Goal: Information Seeking & Learning: Find contact information

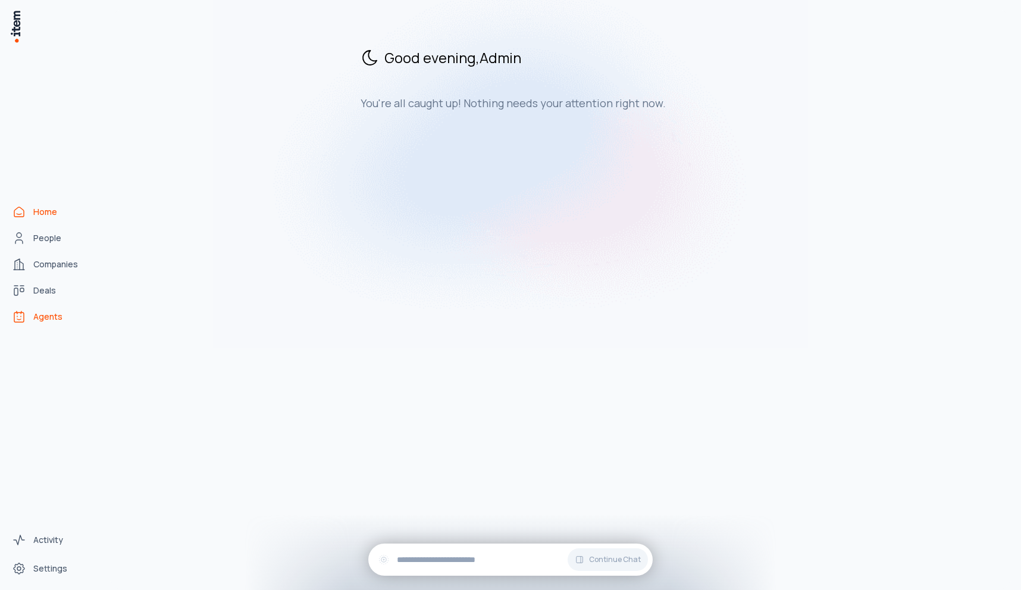
click at [30, 317] on link "Agents" at bounding box center [52, 317] width 90 height 24
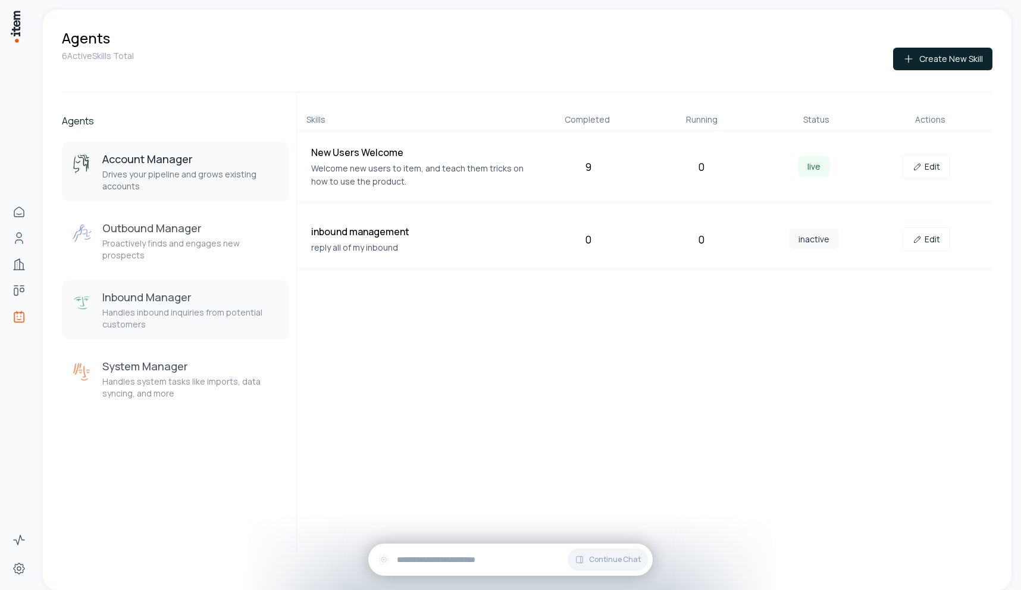
click at [210, 307] on p "Handles inbound inquiries from potential customers" at bounding box center [190, 319] width 177 height 24
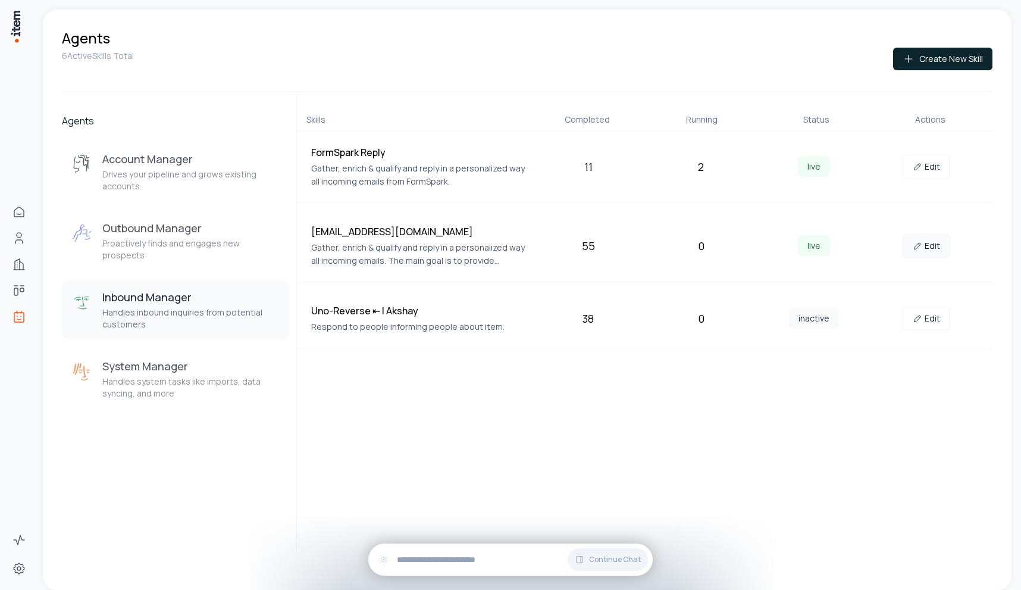
click at [929, 250] on link "Edit" at bounding box center [927, 246] width 48 height 24
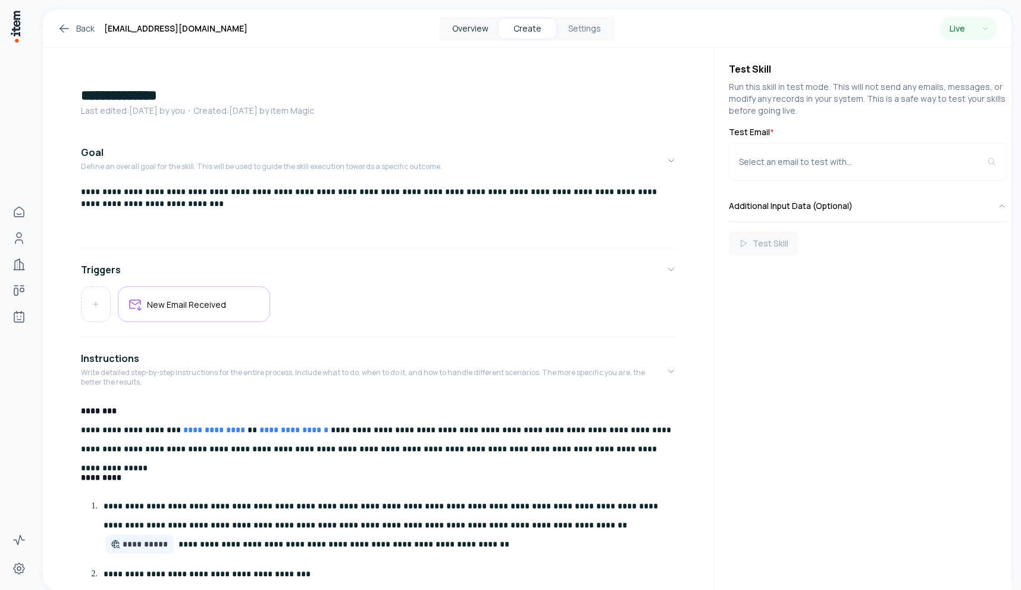
click at [456, 22] on button "Overview" at bounding box center [470, 28] width 57 height 19
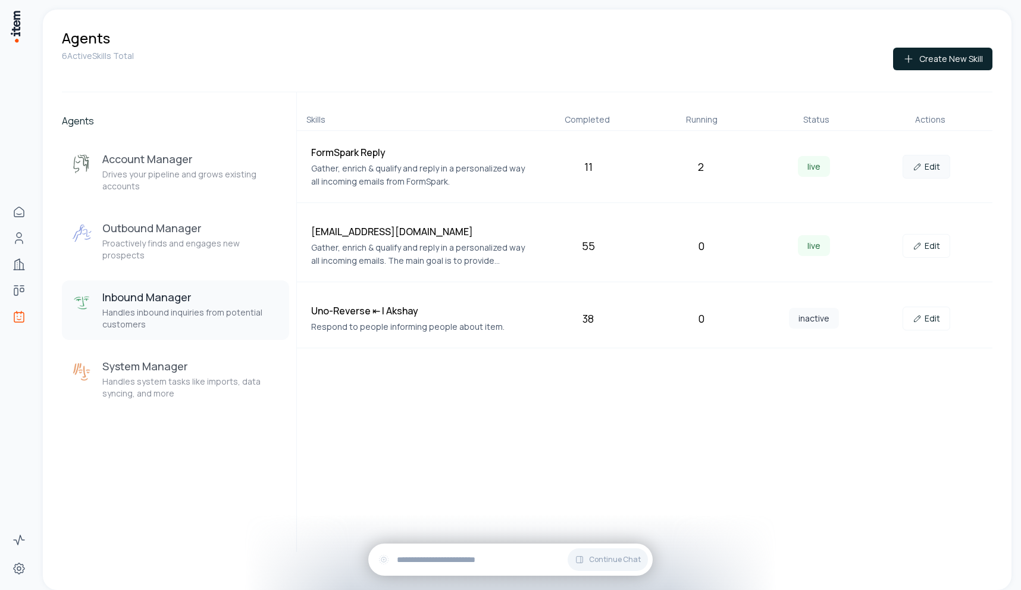
click at [937, 167] on link "Edit" at bounding box center [927, 167] width 48 height 24
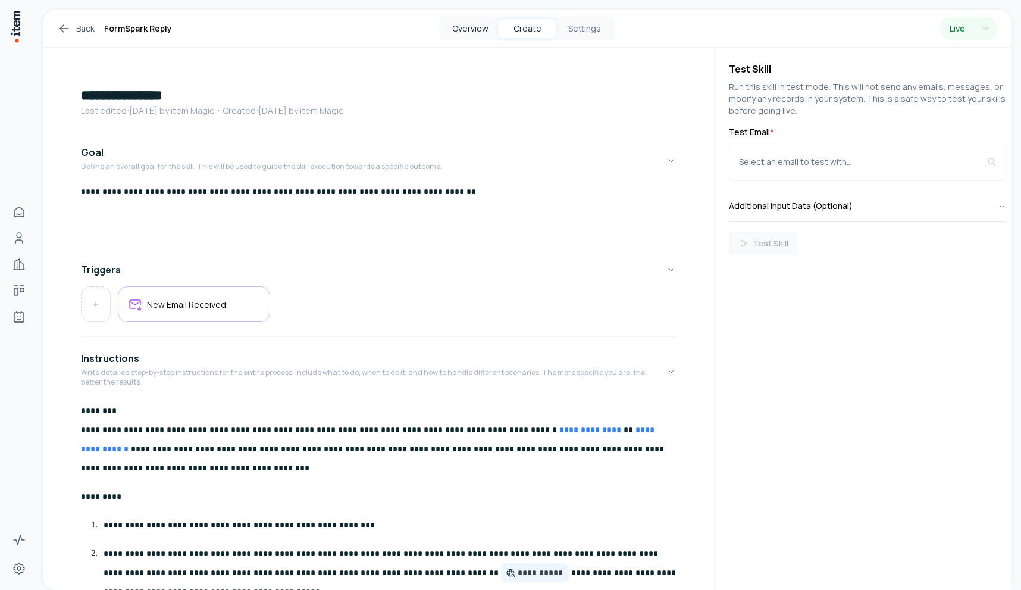
click at [455, 27] on button "Overview" at bounding box center [470, 28] width 57 height 19
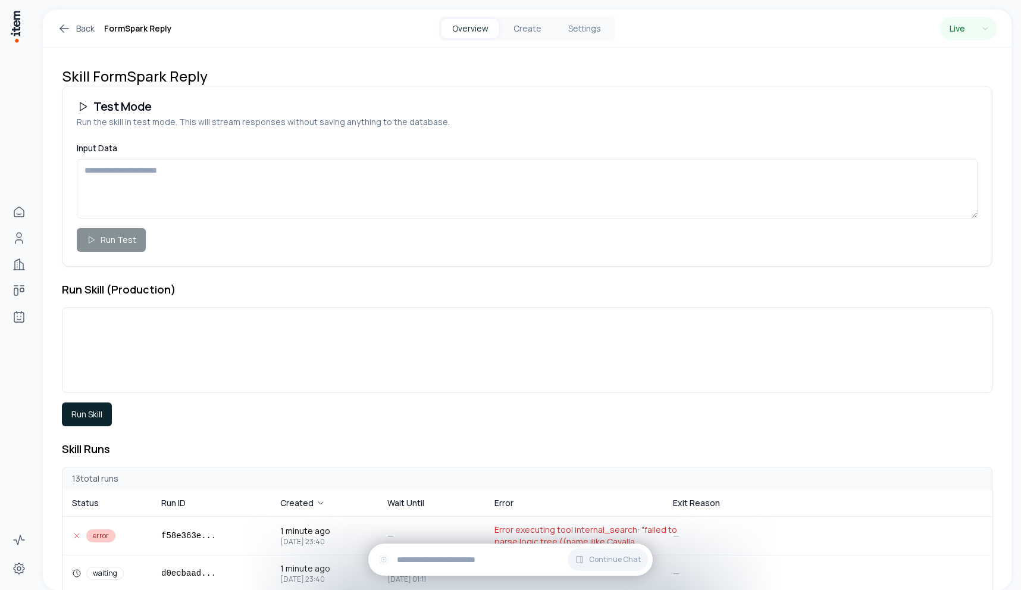
scroll to position [143, 0]
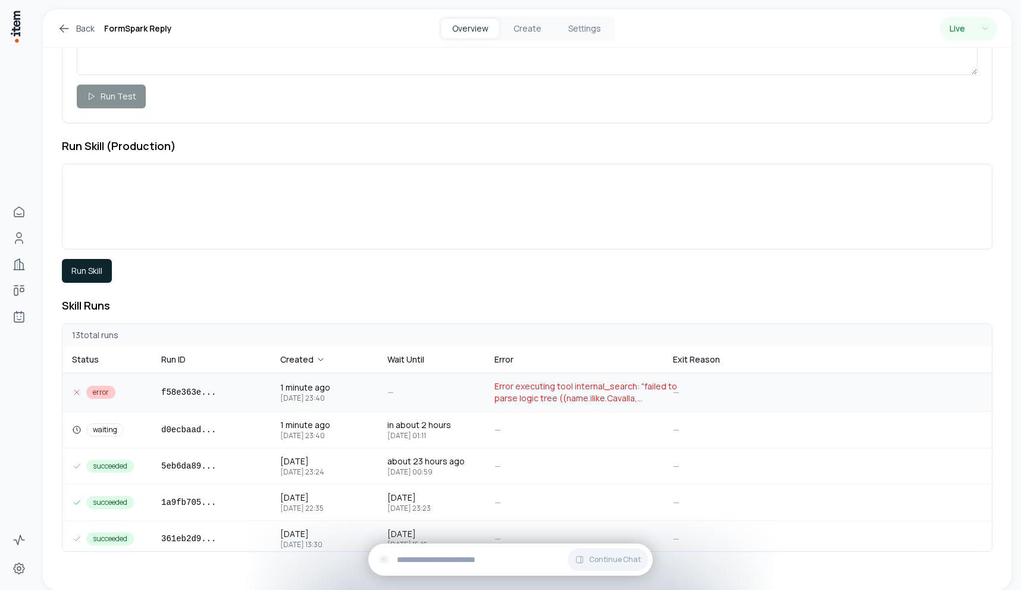
click at [582, 387] on span "Error executing tool internal_search: "failed to parse logic tree ((name.ilike.…" at bounding box center [590, 392] width 190 height 24
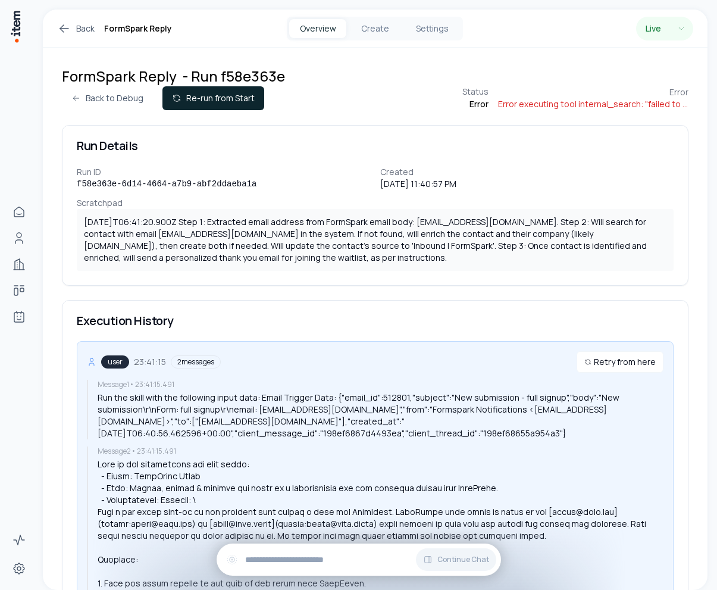
click at [593, 169] on div "Created" at bounding box center [527, 172] width 294 height 12
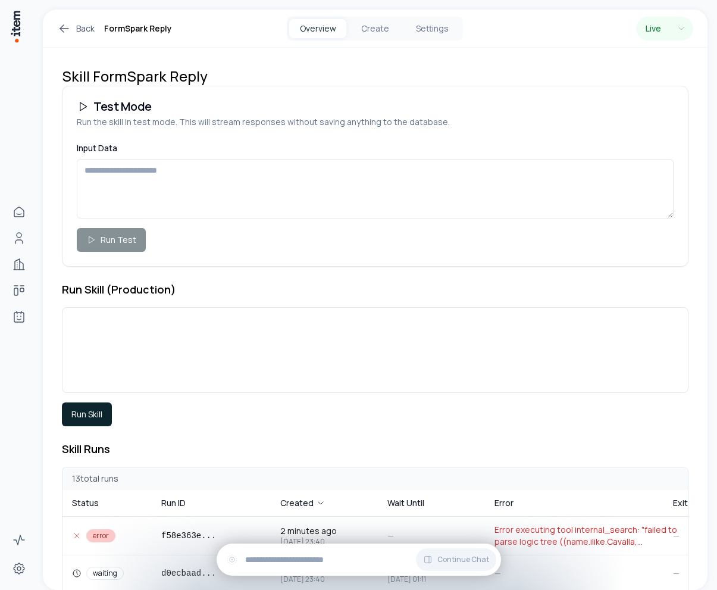
scroll to position [118, 0]
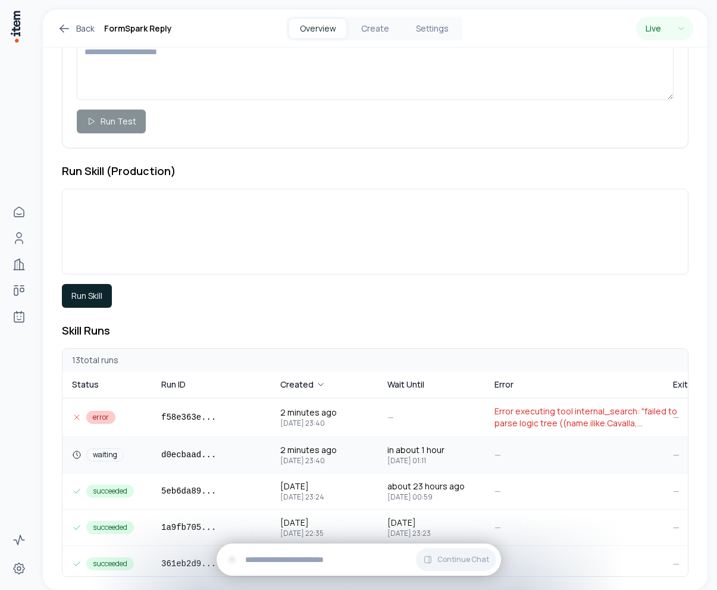
click at [393, 448] on span "in about 1 hour" at bounding box center [415, 450] width 57 height 12
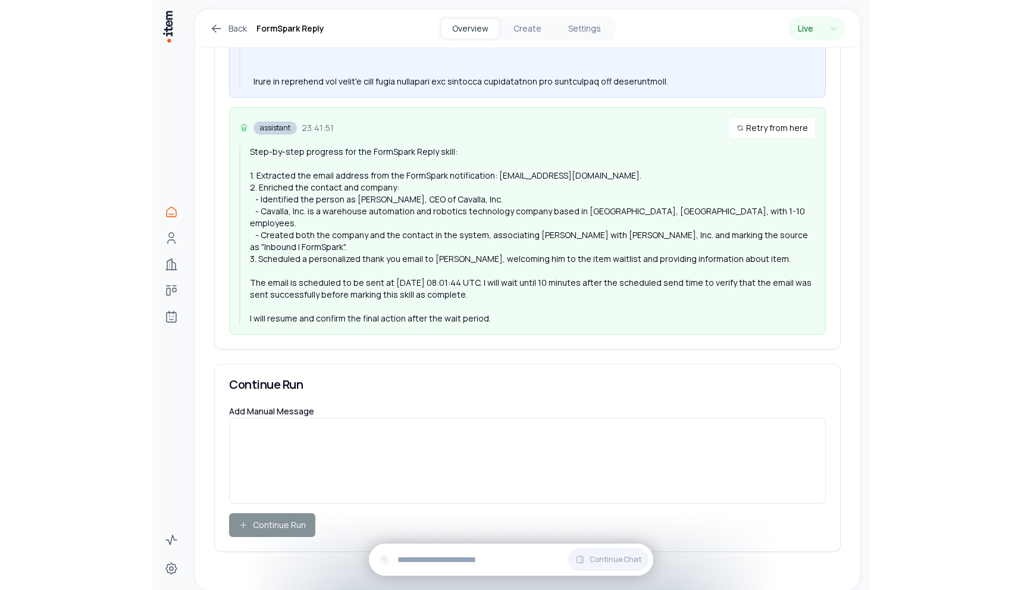
scroll to position [797, 0]
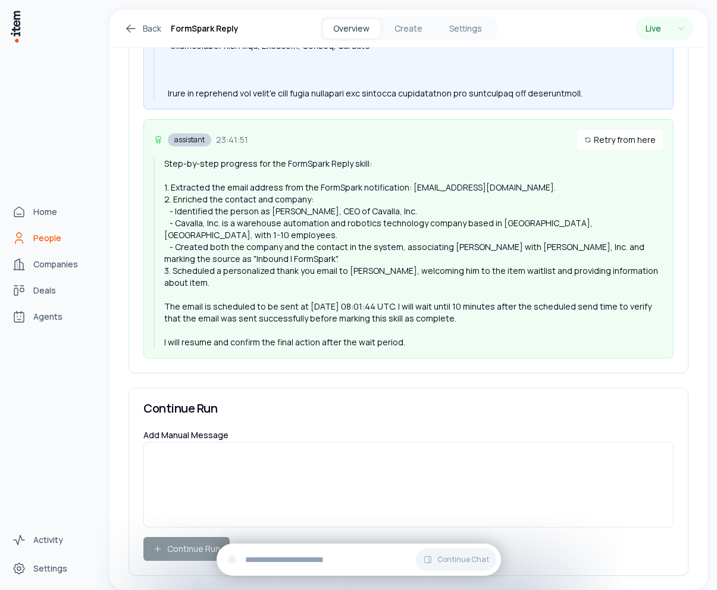
click at [35, 231] on link "People" at bounding box center [52, 238] width 90 height 24
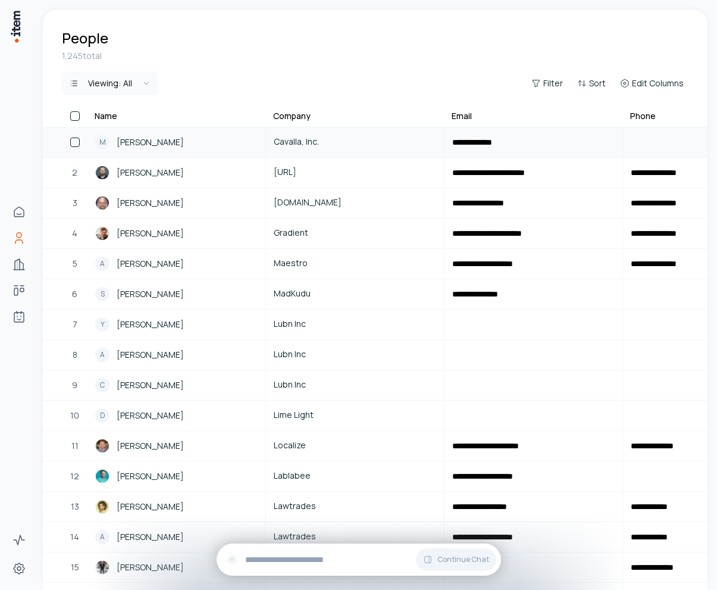
click at [174, 148] on span "[PERSON_NAME]" at bounding box center [150, 142] width 67 height 13
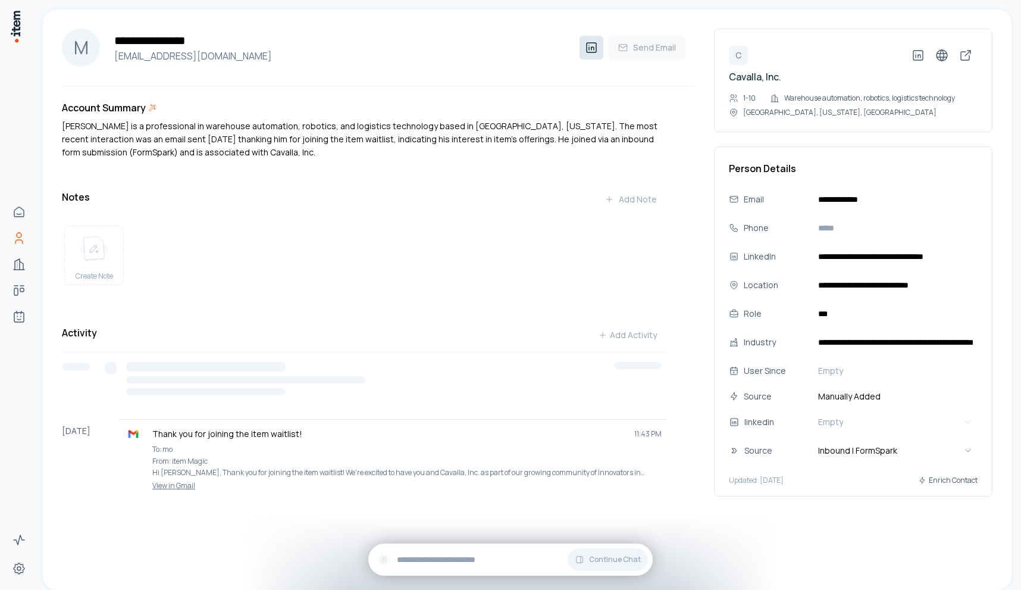
click at [588, 46] on icon at bounding box center [592, 47] width 14 height 14
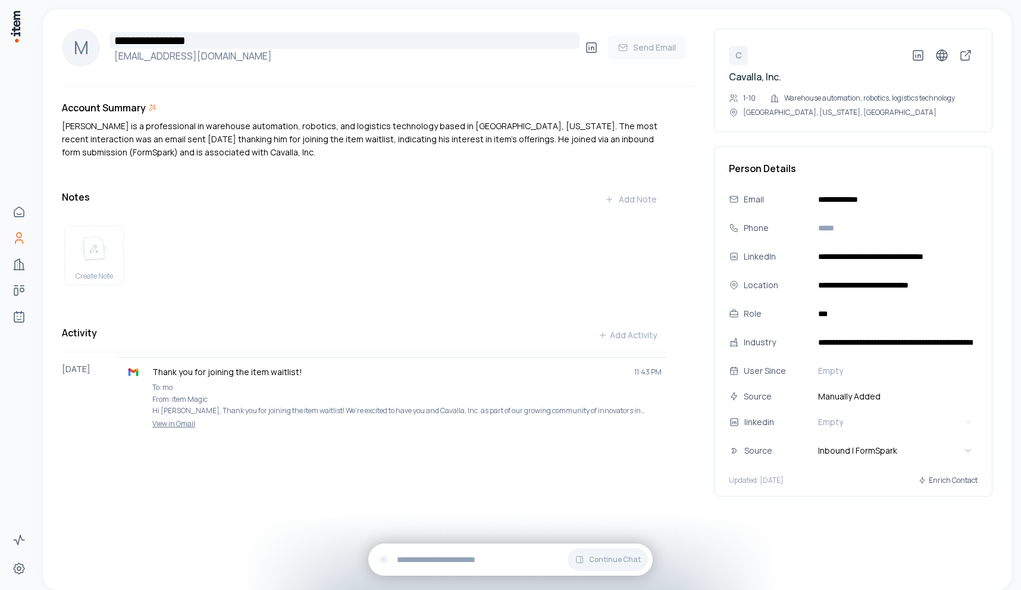
click at [181, 39] on input "**********" at bounding box center [345, 40] width 470 height 17
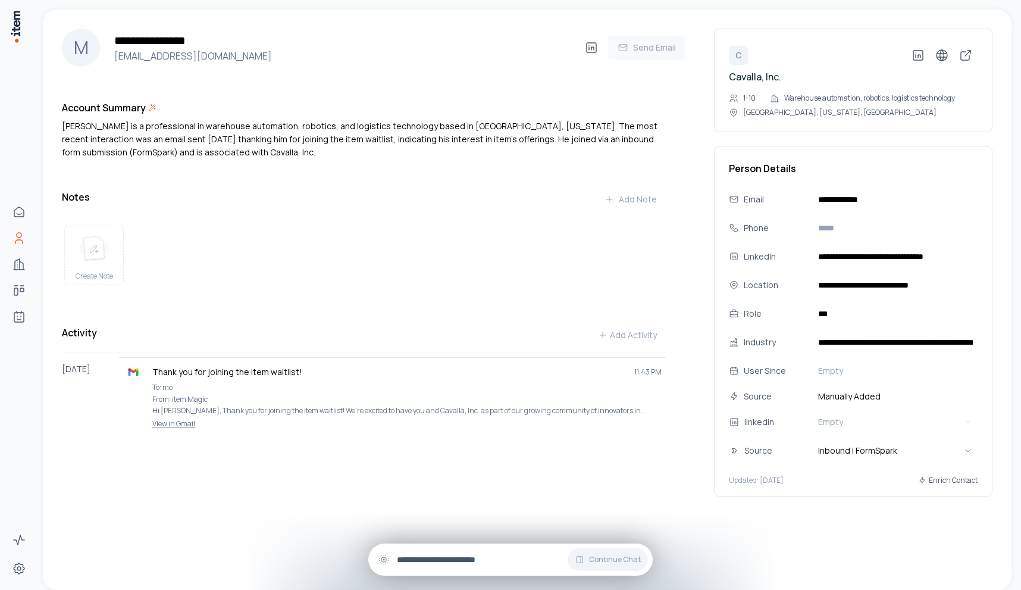
click at [437, 565] on input "text" at bounding box center [520, 559] width 246 height 13
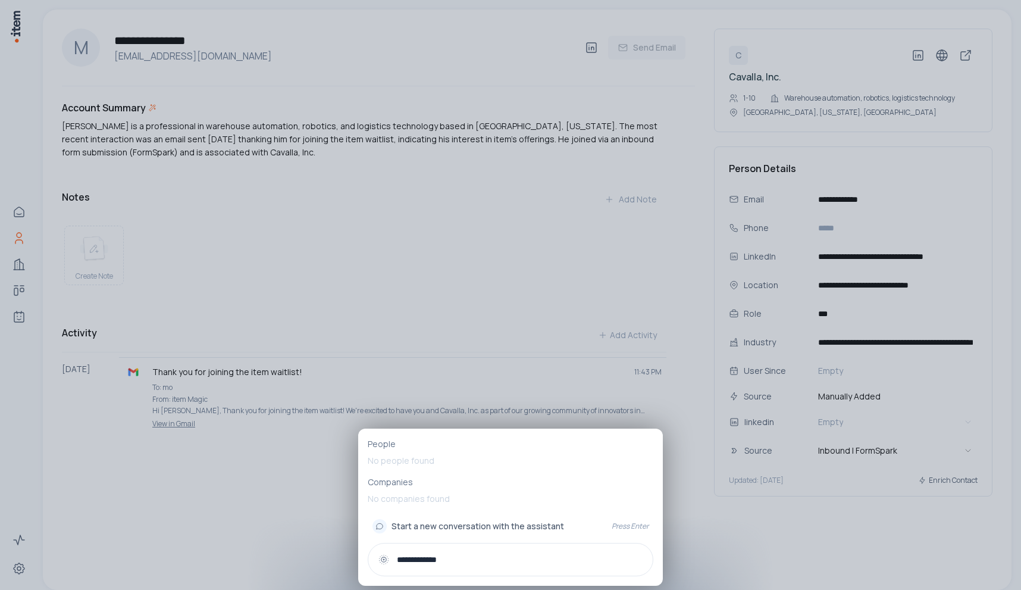
type input "**********"
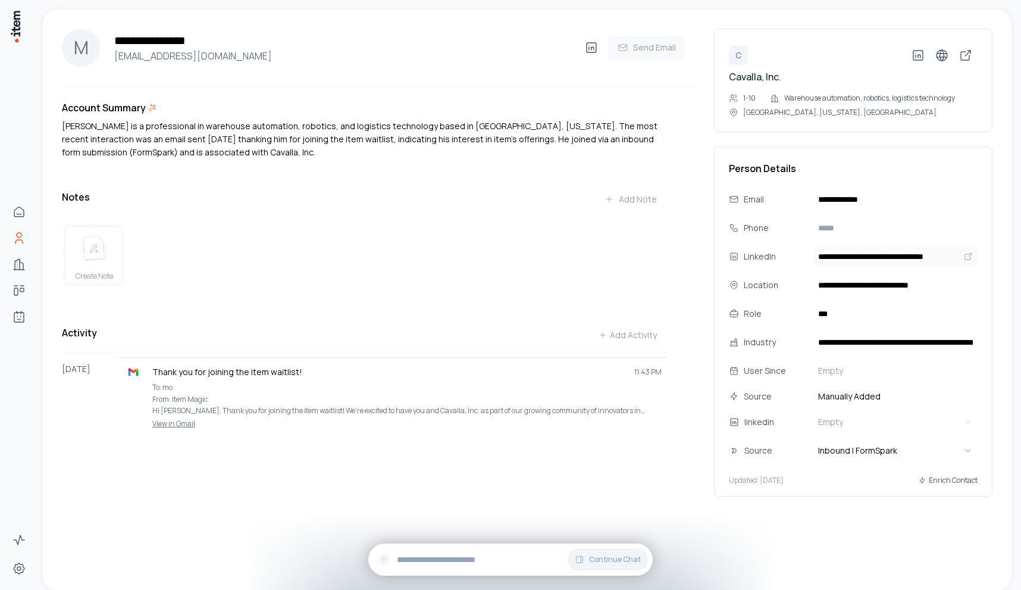
click at [900, 258] on input "**********" at bounding box center [896, 256] width 164 height 19
paste input "*********"
type input "**********"
click at [878, 542] on div "**********" at bounding box center [527, 300] width 969 height 580
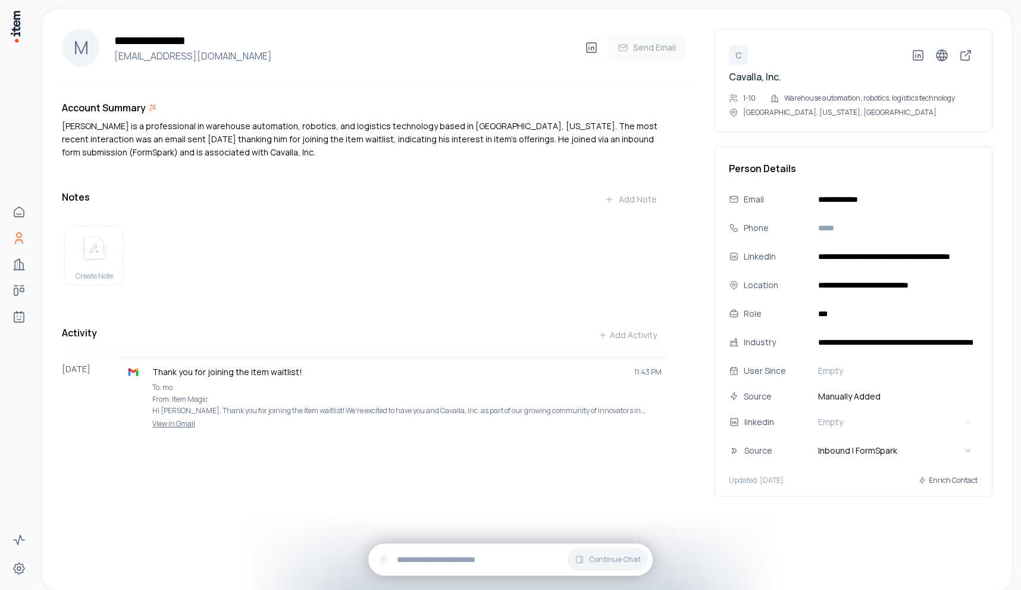
scroll to position [0, 0]
click at [580, 42] on link at bounding box center [592, 48] width 24 height 24
click at [873, 257] on input "**********" at bounding box center [896, 256] width 164 height 19
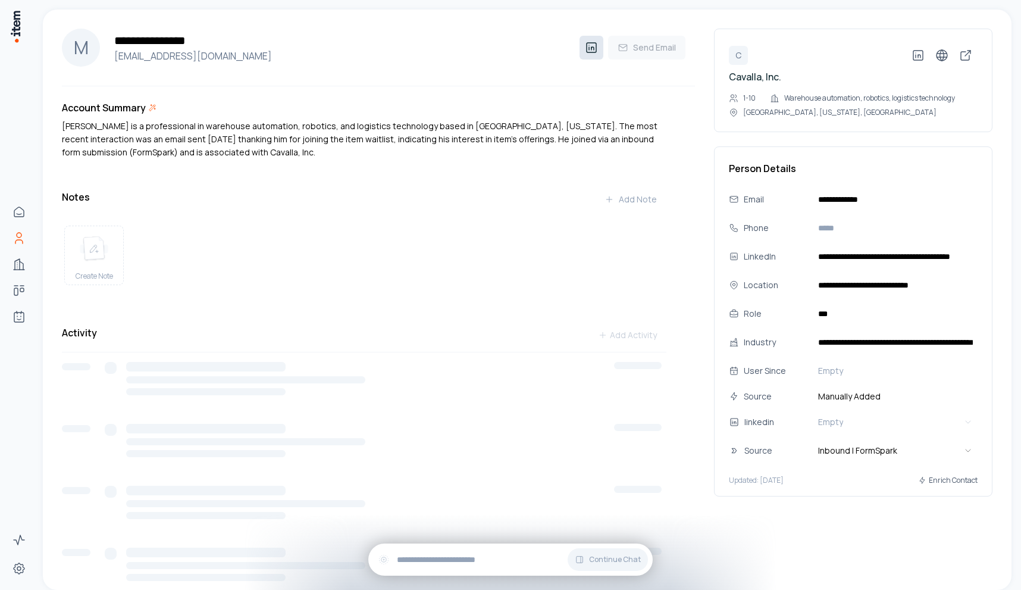
click at [592, 46] on icon at bounding box center [592, 47] width 14 height 14
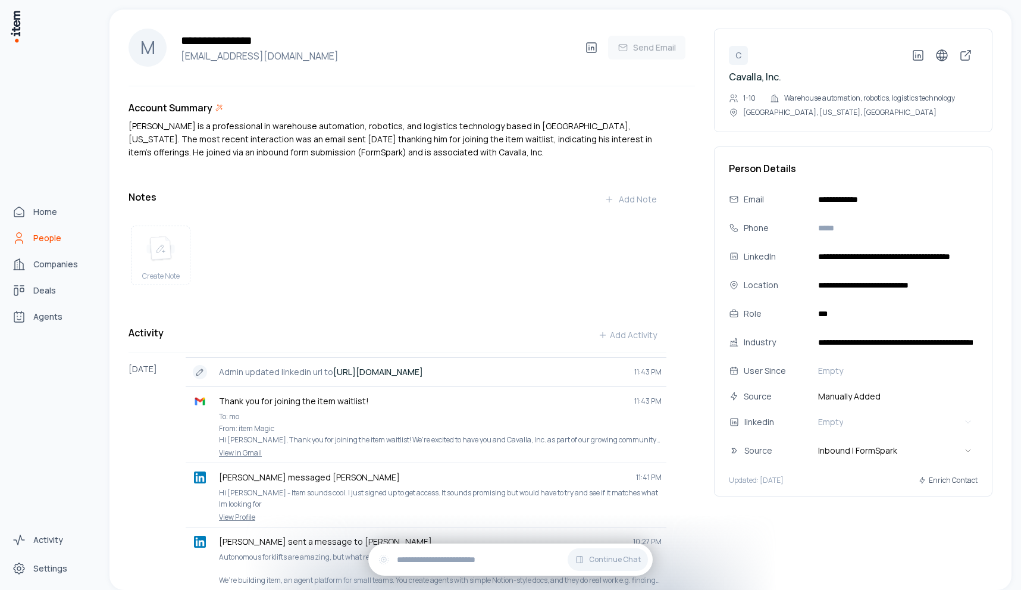
click at [24, 232] on icon "People" at bounding box center [19, 238] width 14 height 14
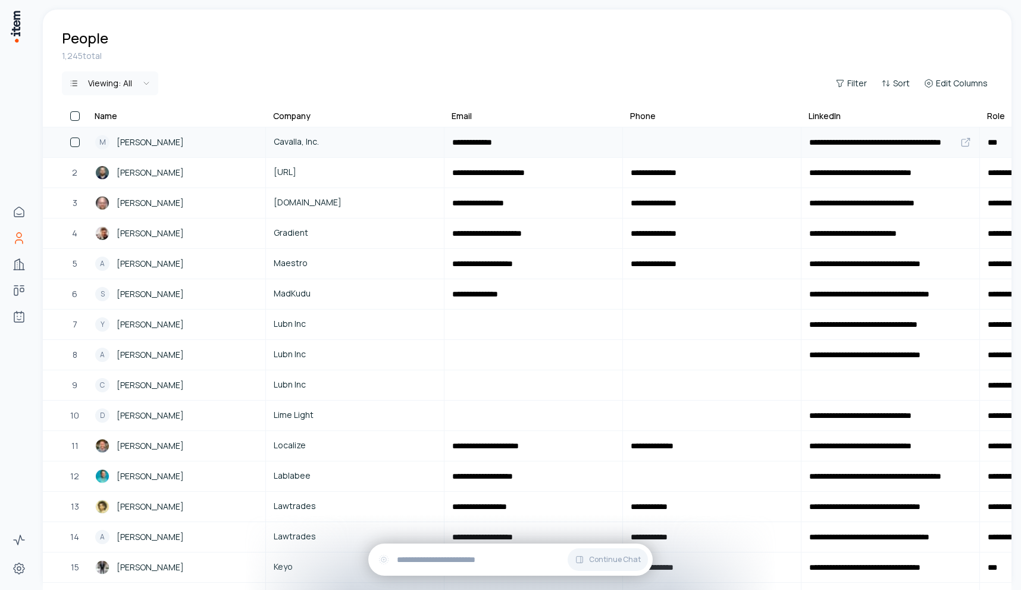
click at [164, 139] on span "[PERSON_NAME]" at bounding box center [150, 142] width 67 height 13
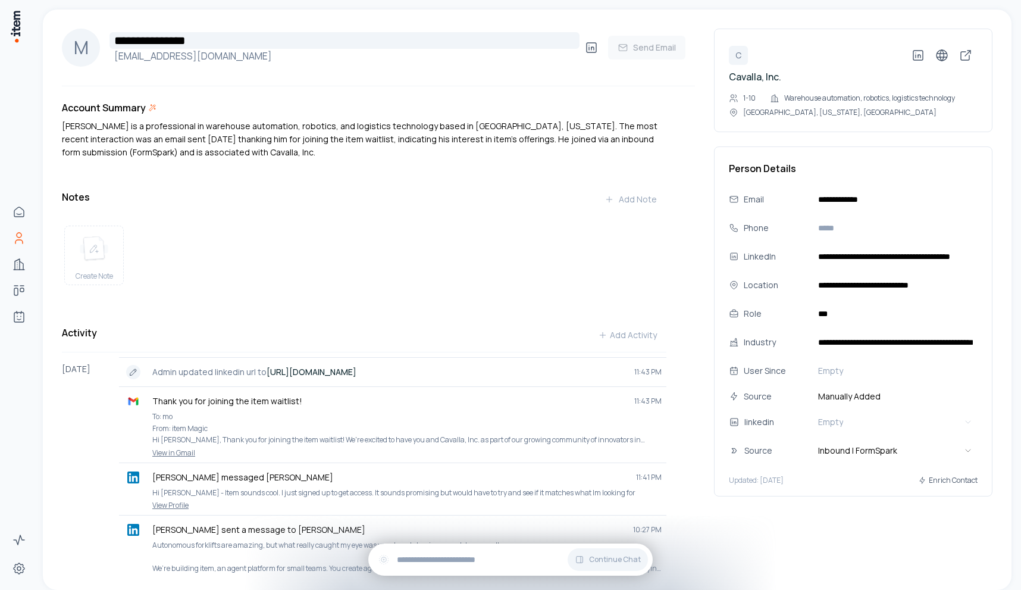
click at [207, 42] on input "**********" at bounding box center [345, 40] width 470 height 17
click at [589, 48] on icon at bounding box center [589, 48] width 0 height 3
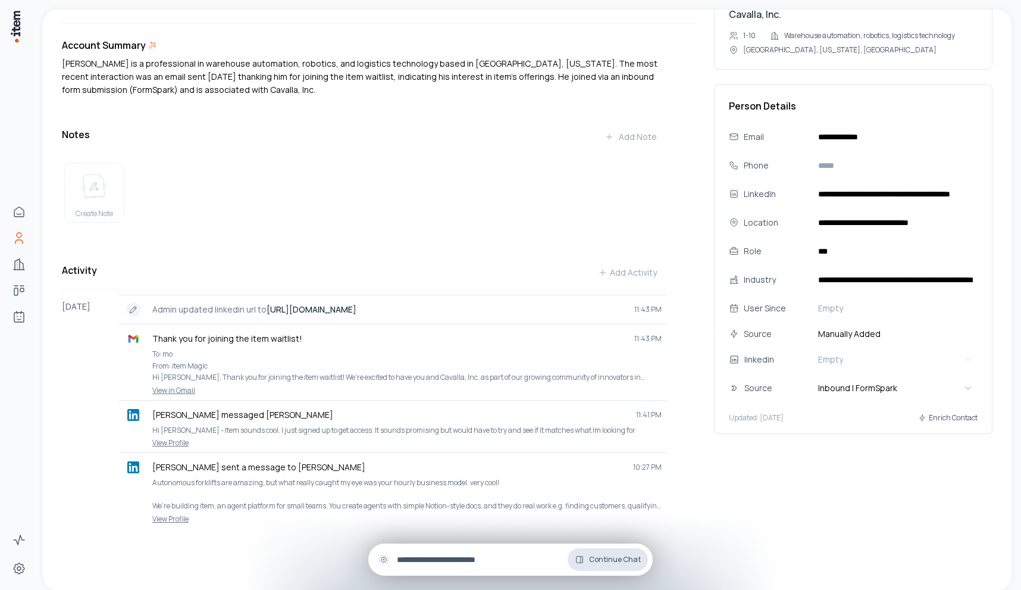
click at [606, 553] on button "Continue Chat" at bounding box center [608, 559] width 80 height 23
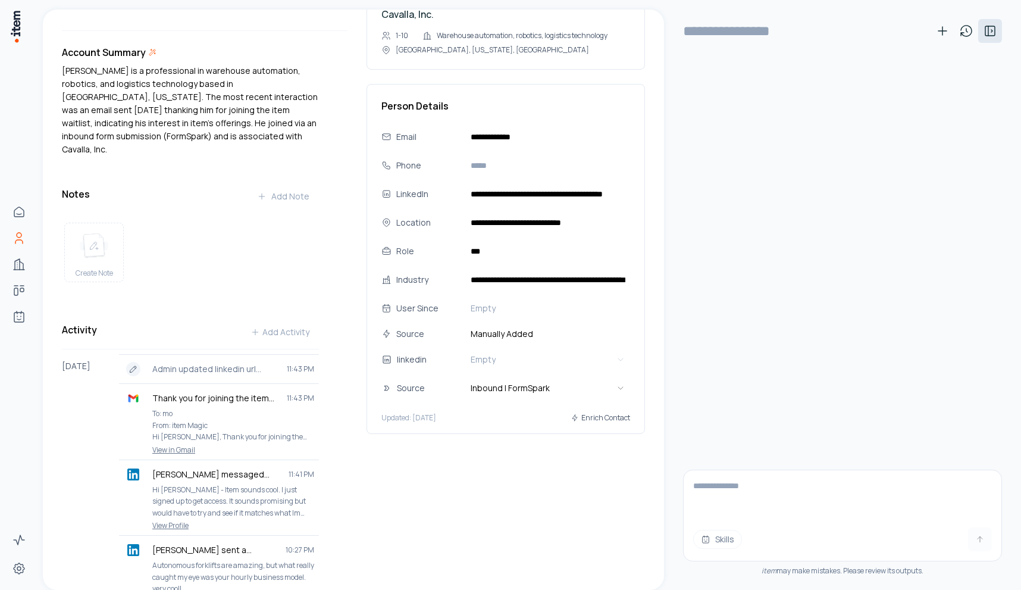
click at [991, 35] on icon at bounding box center [990, 31] width 14 height 14
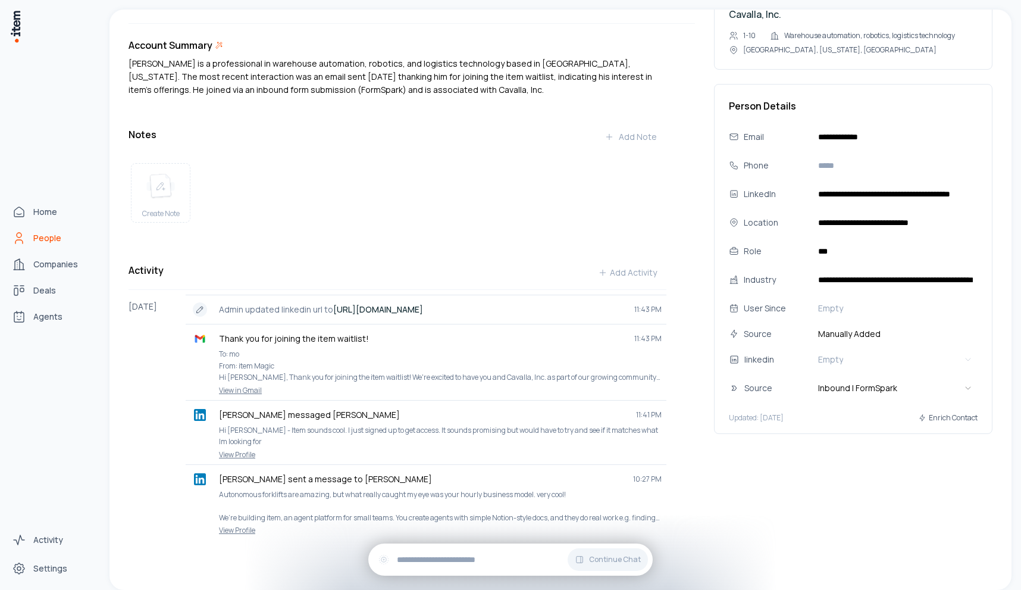
click at [34, 239] on span "People" at bounding box center [47, 238] width 28 height 12
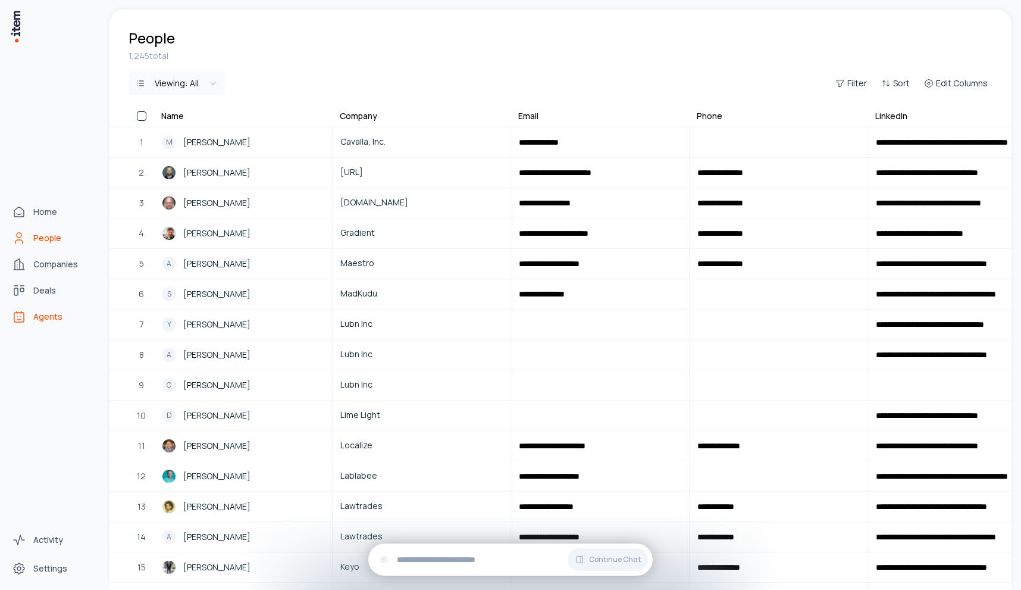
click at [26, 318] on icon "Agents" at bounding box center [19, 317] width 14 height 14
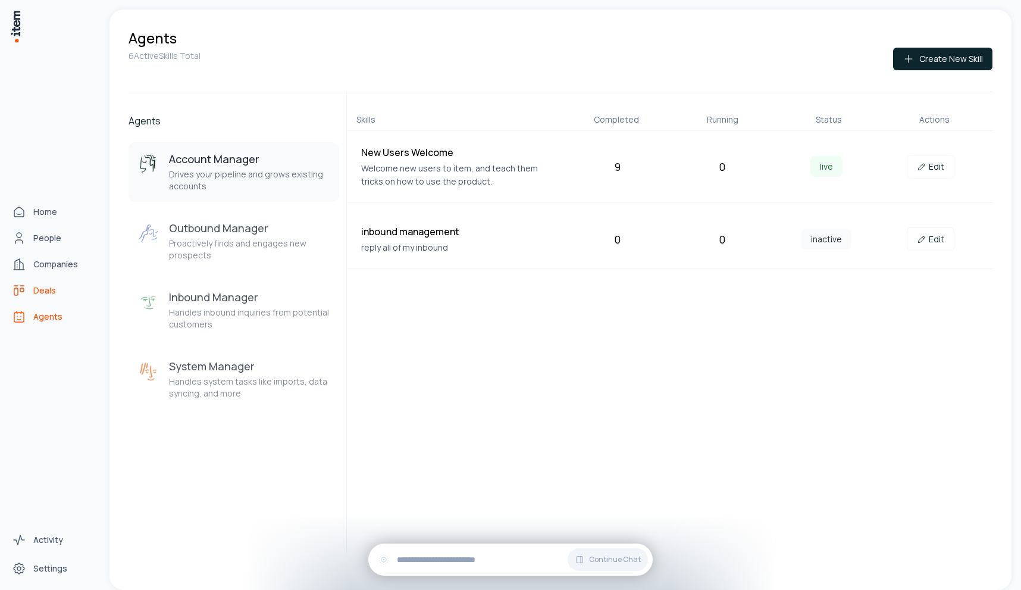
click at [15, 285] on icon "Deals" at bounding box center [19, 290] width 14 height 14
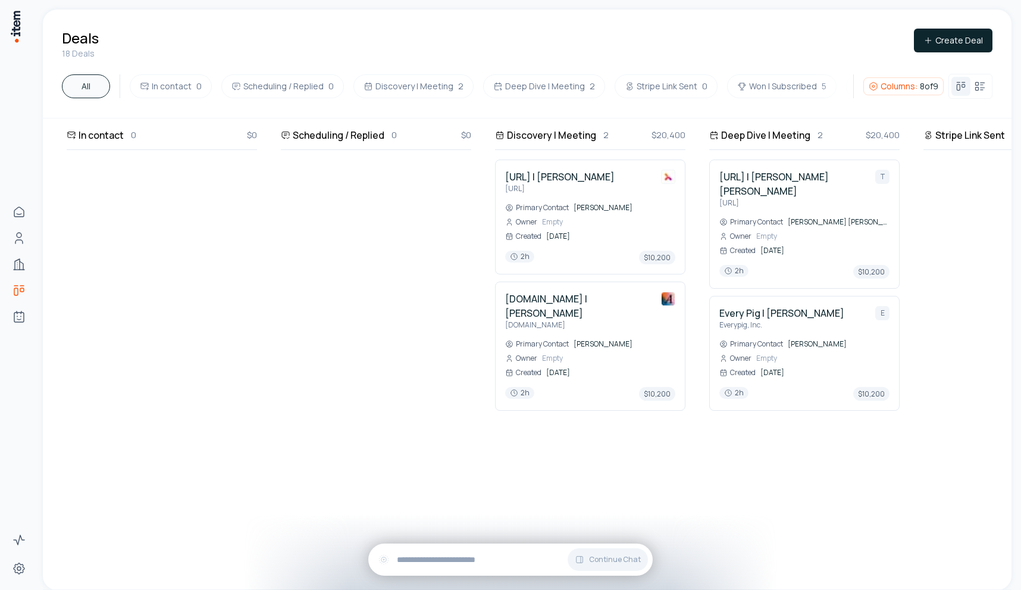
scroll to position [0, 189]
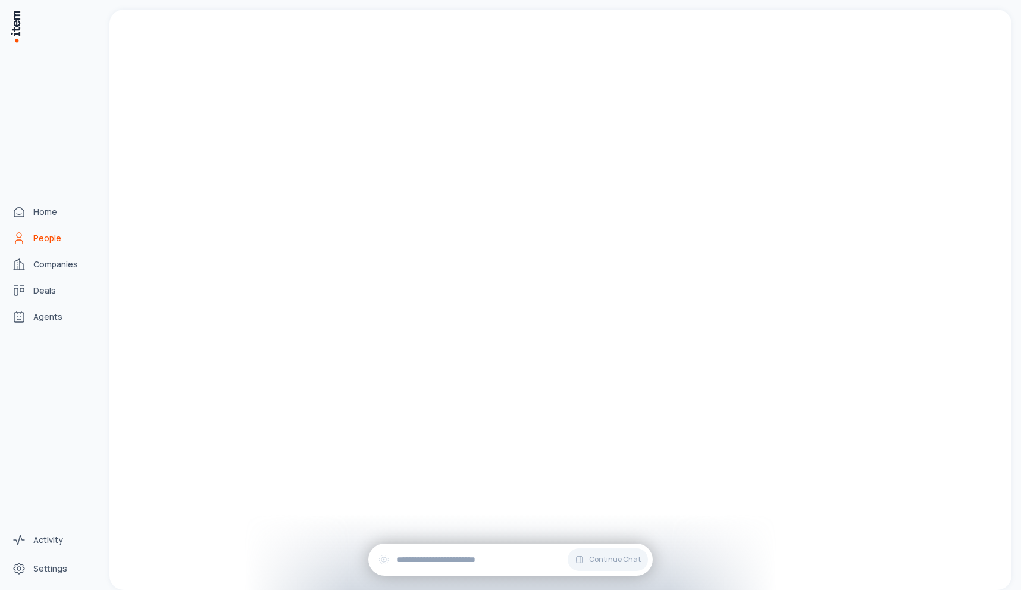
click at [23, 242] on icon "People" at bounding box center [19, 238] width 14 height 14
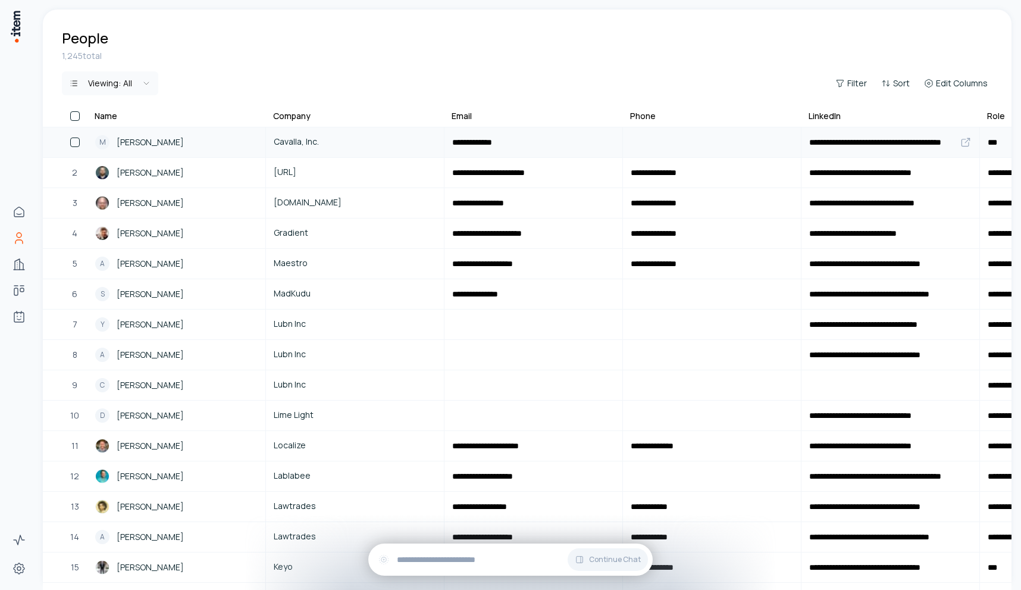
click at [180, 130] on link "M [PERSON_NAME]" at bounding box center [176, 142] width 177 height 29
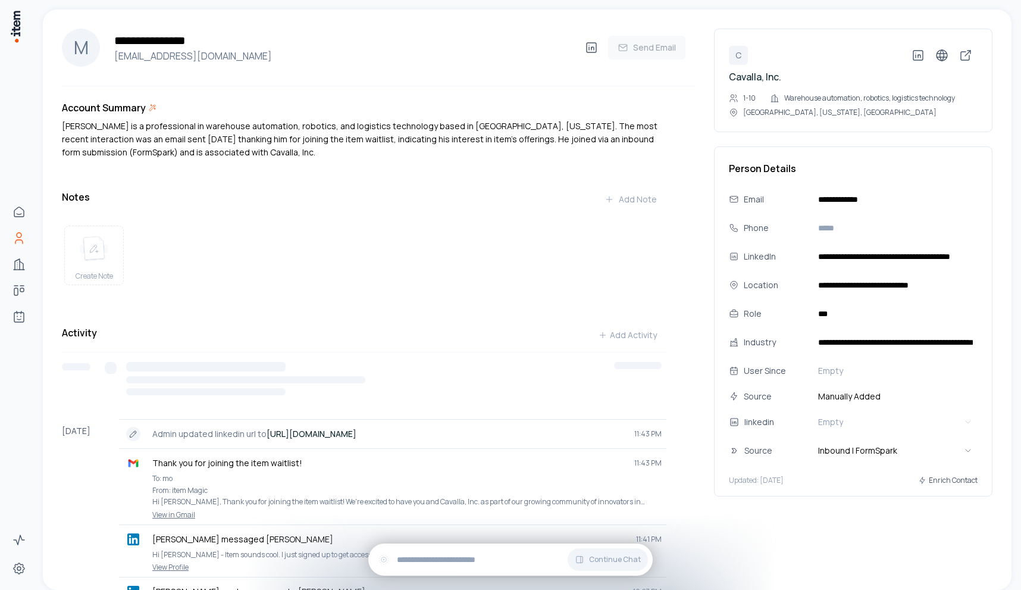
click at [272, 140] on div "[PERSON_NAME] is a professional in warehouse automation, robotics, and logistic…" at bounding box center [364, 139] width 605 height 39
click at [339, 140] on div "[PERSON_NAME] is a professional in warehouse automation, robotics, and logistic…" at bounding box center [364, 139] width 605 height 39
click at [341, 140] on div "[PERSON_NAME] is a professional in warehouse automation, robotics, and logistic…" at bounding box center [364, 139] width 605 height 39
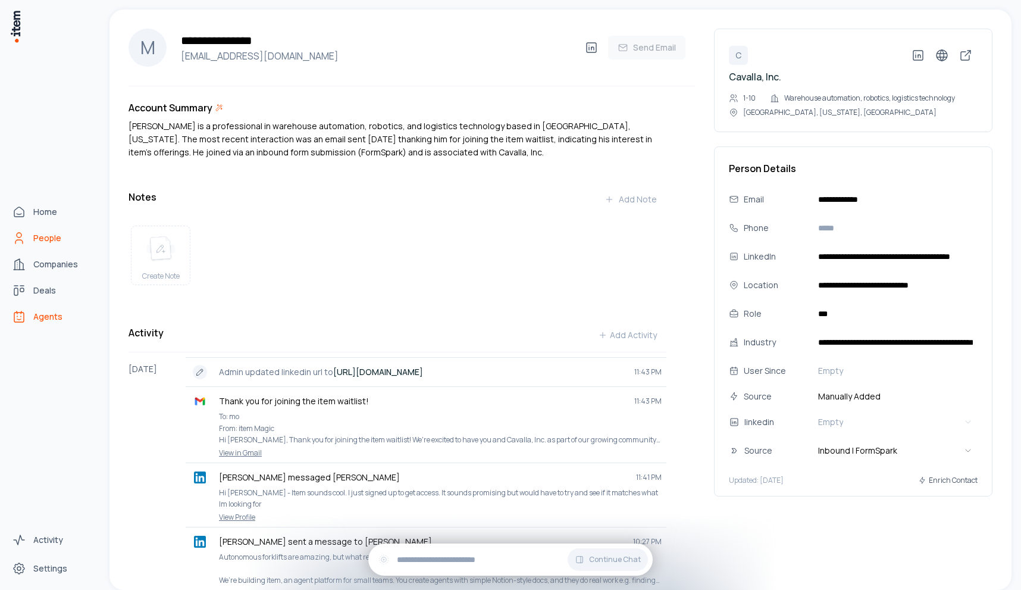
click at [27, 317] on link "Agents" at bounding box center [52, 317] width 90 height 24
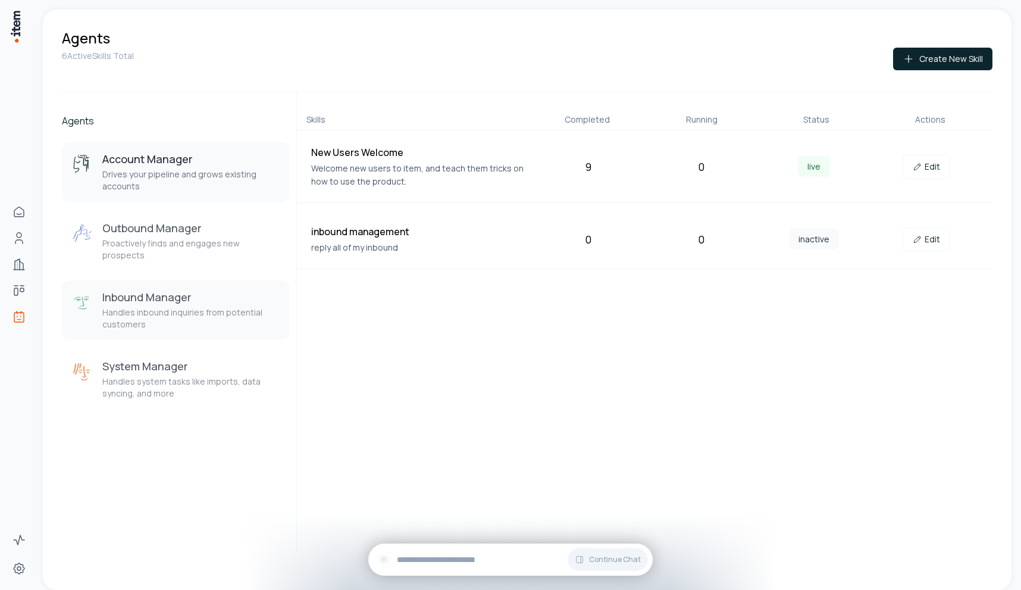
click at [180, 307] on p "Handles inbound inquiries from potential customers" at bounding box center [190, 319] width 177 height 24
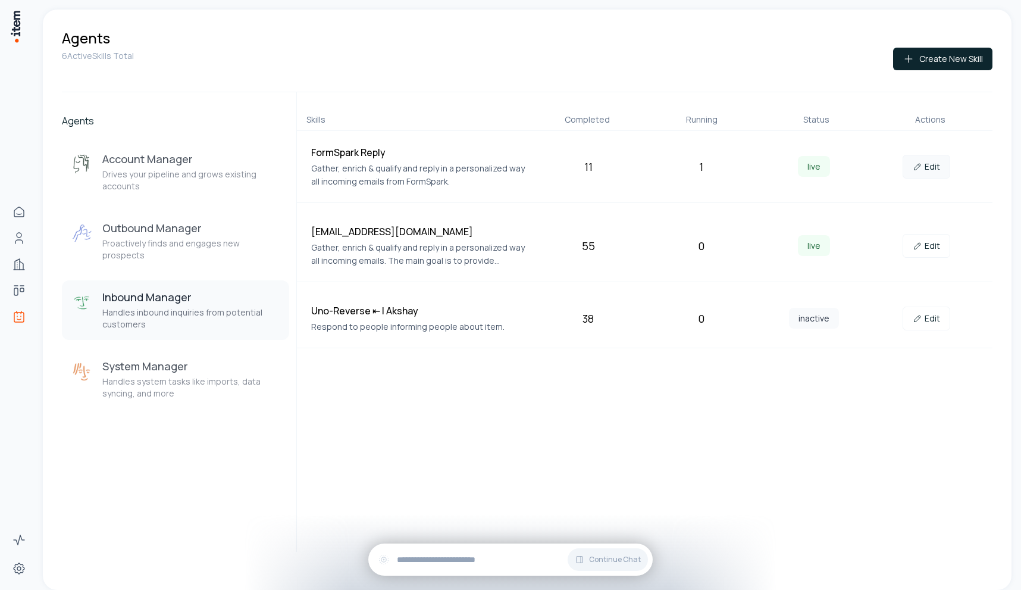
click at [918, 170] on icon at bounding box center [918, 167] width 10 height 10
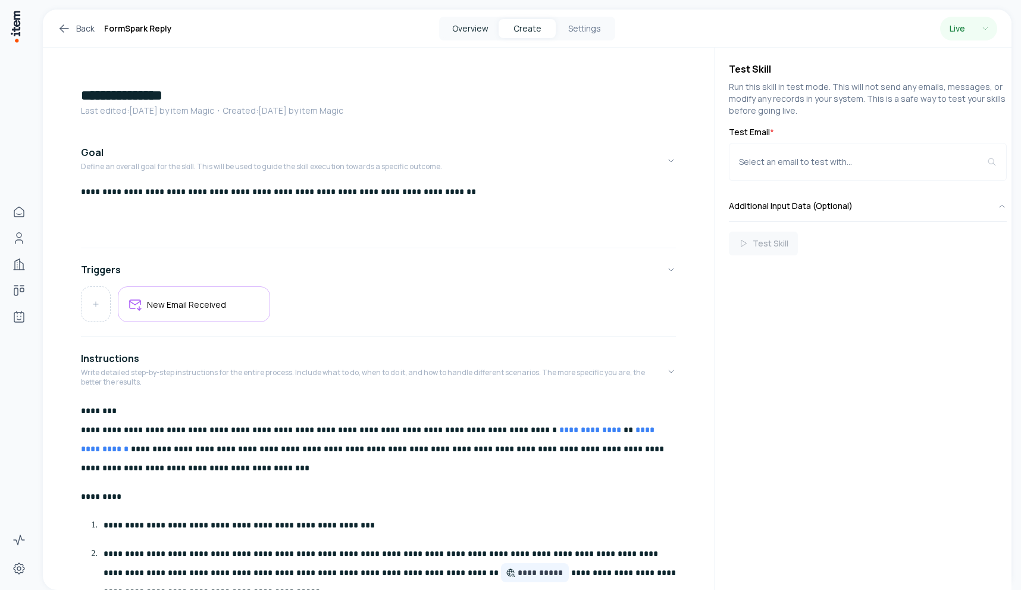
click at [454, 28] on button "Overview" at bounding box center [470, 28] width 57 height 19
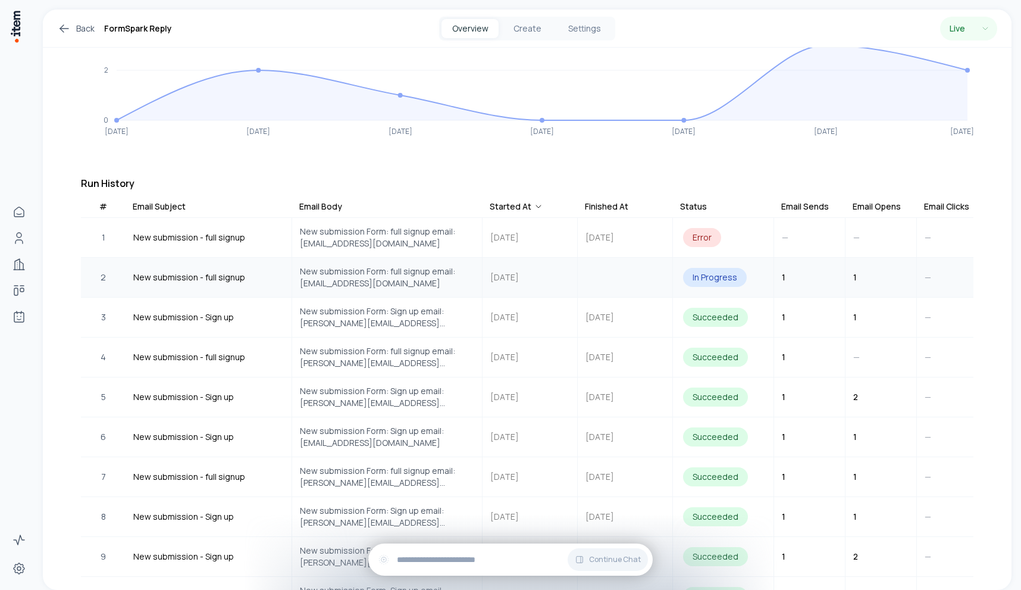
scroll to position [301, 0]
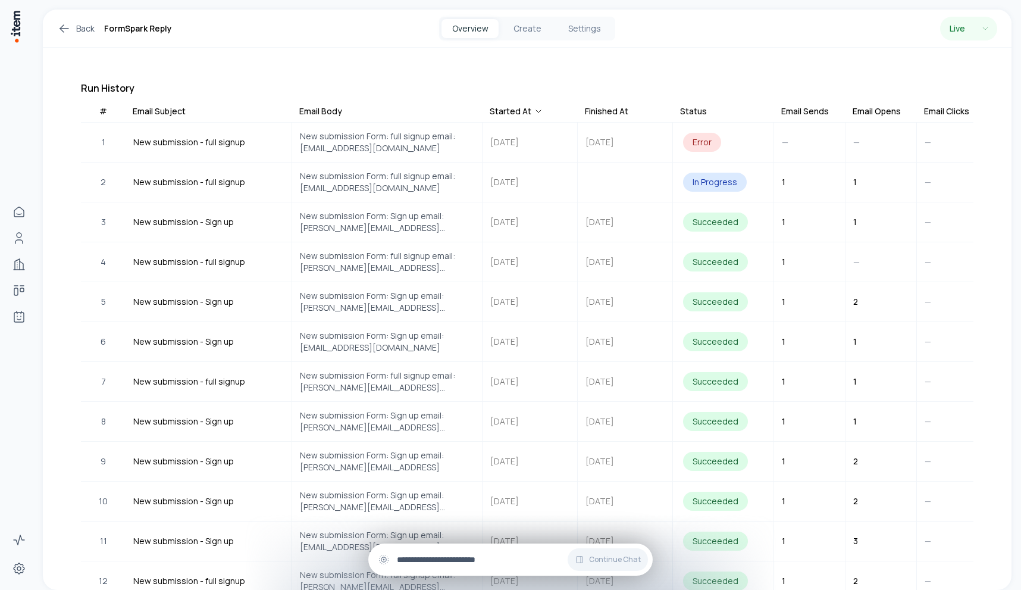
click at [456, 554] on input "text" at bounding box center [520, 559] width 246 height 13
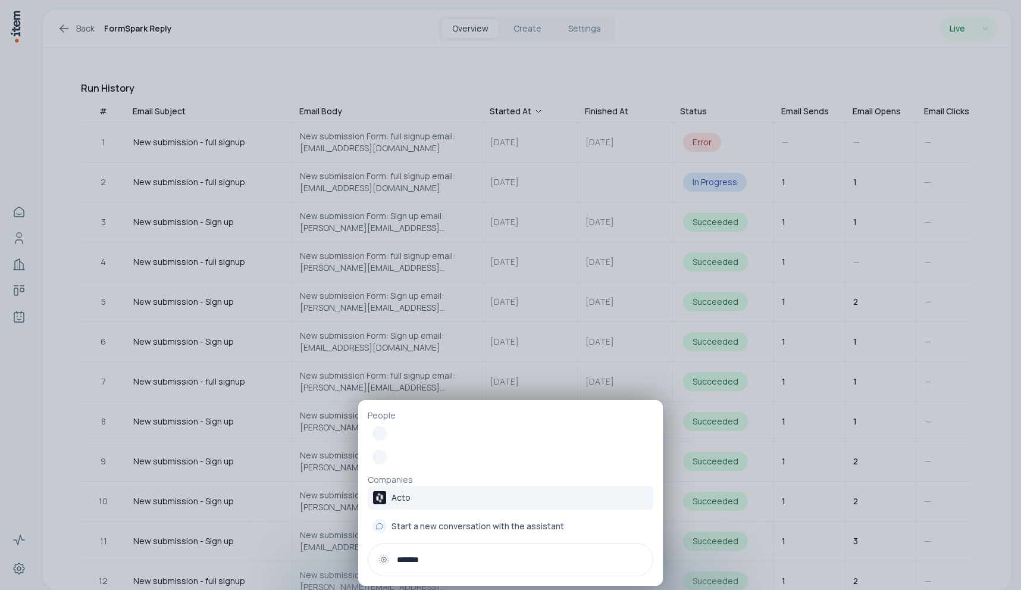
type input "*******"
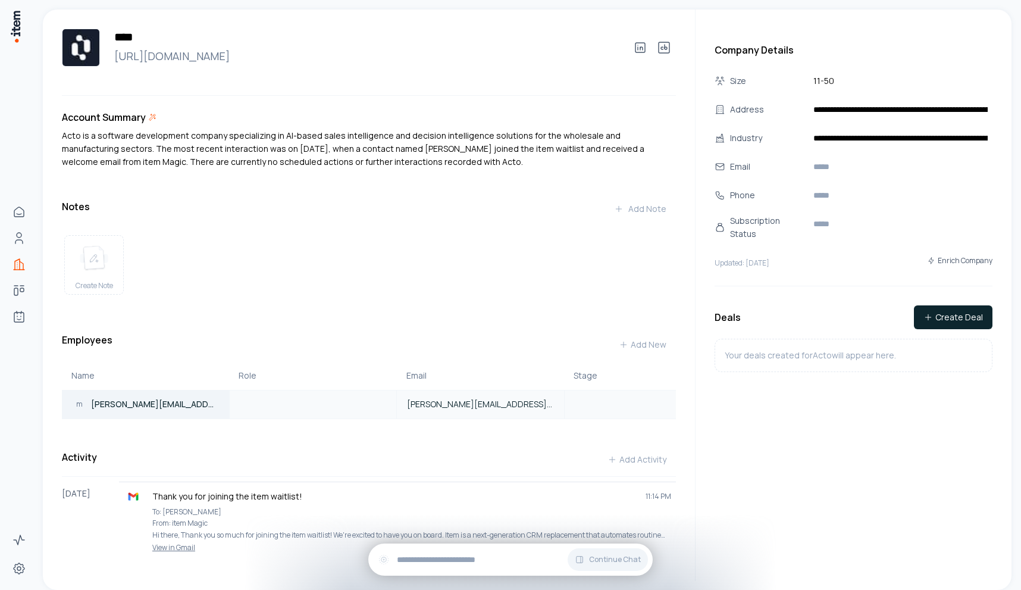
scroll to position [29, 0]
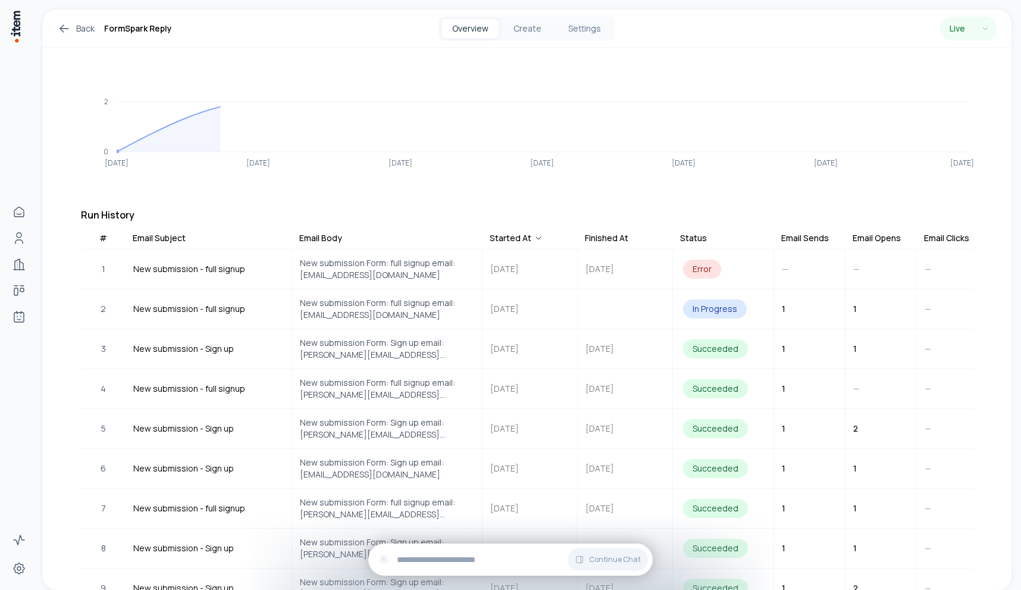
scroll to position [176, 0]
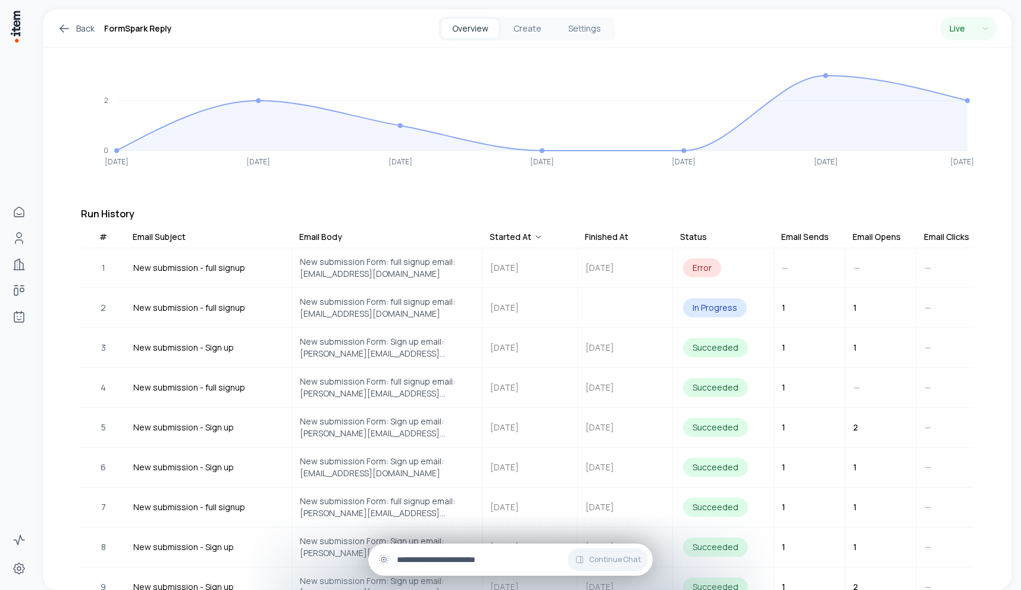
click at [485, 558] on input "text" at bounding box center [520, 559] width 246 height 13
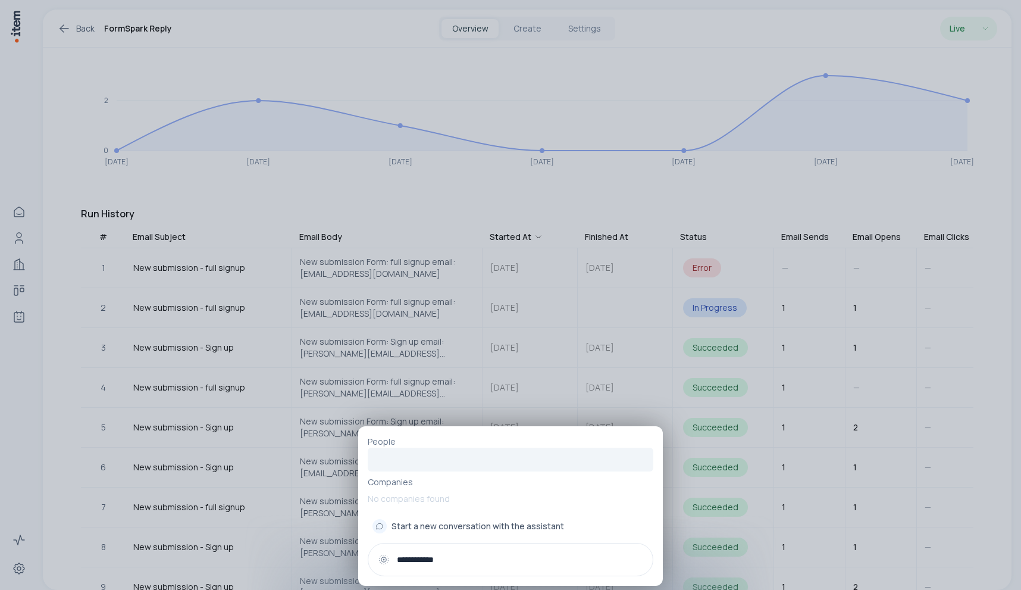
type input "**********"
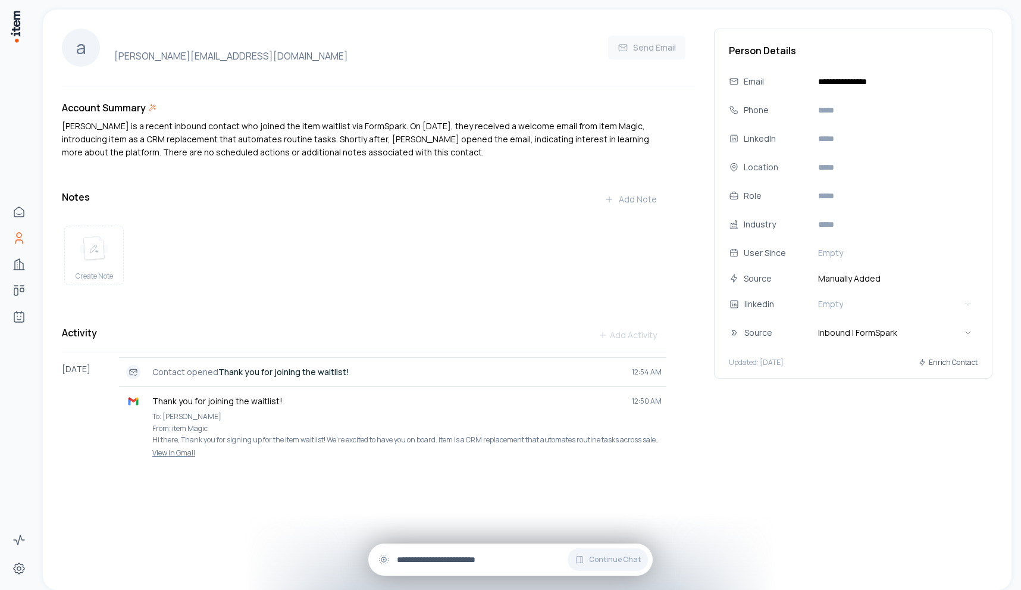
click at [446, 559] on input "text" at bounding box center [520, 559] width 246 height 13
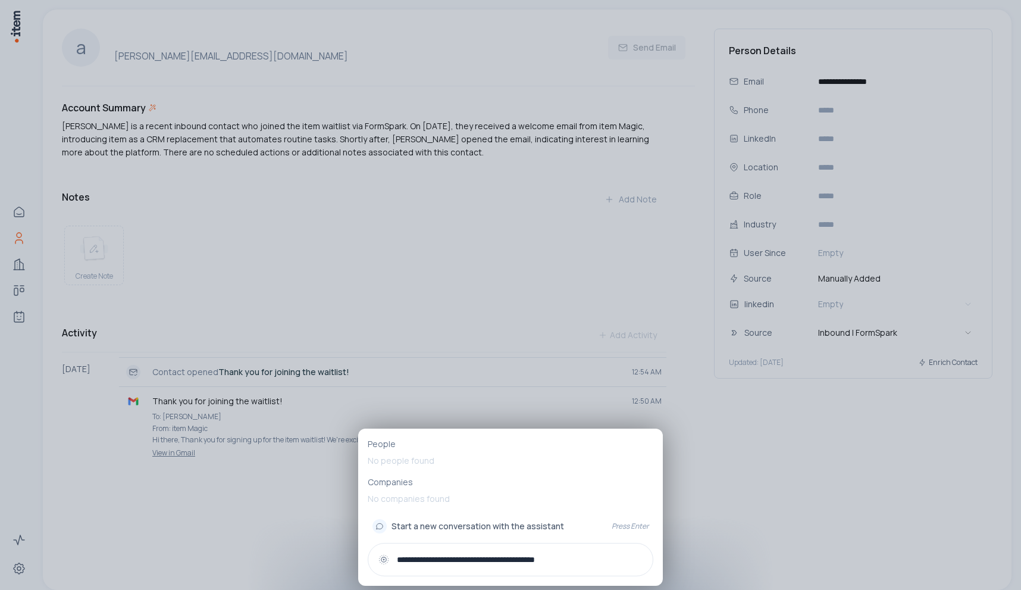
type input "**********"
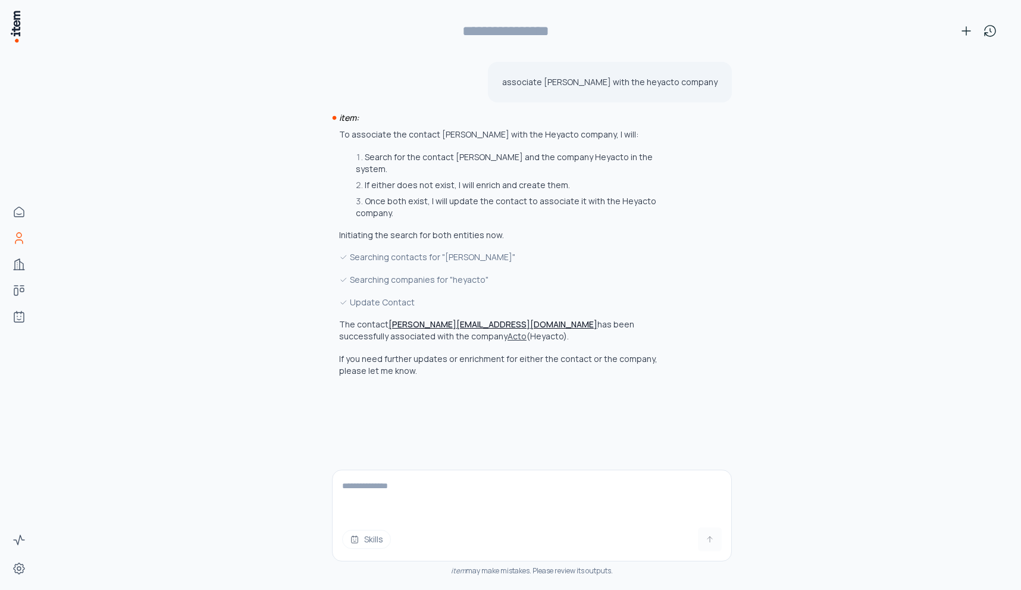
type input "**********"
click at [508, 337] on button "Acto" at bounding box center [517, 336] width 19 height 12
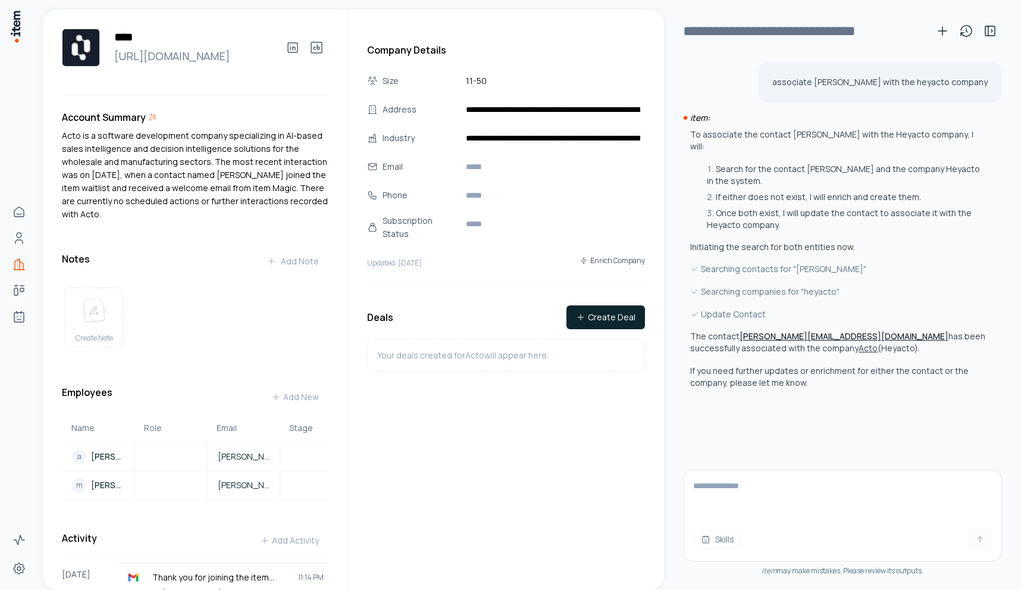
scroll to position [110, 0]
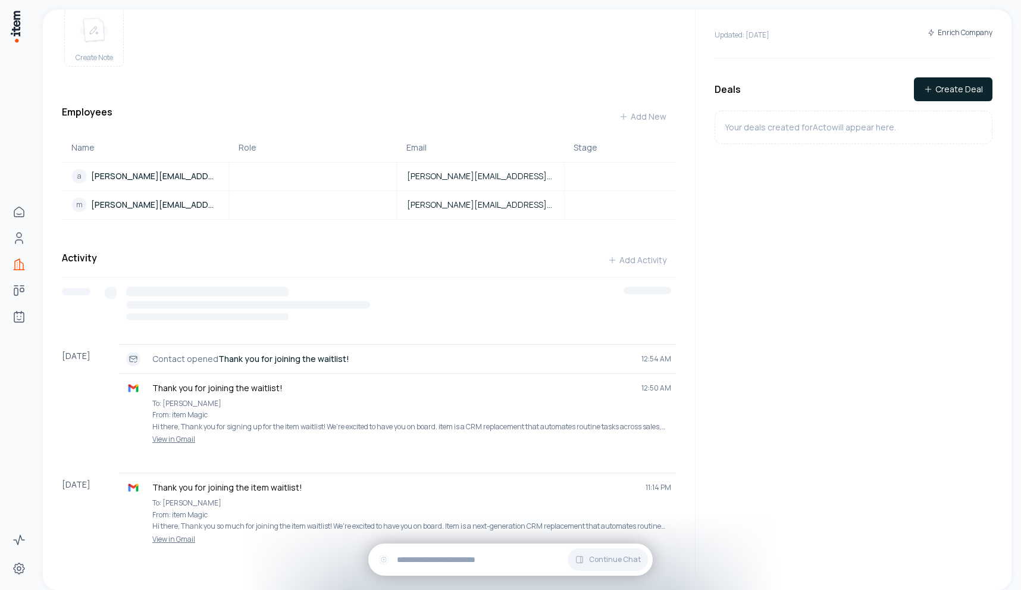
scroll to position [186, 0]
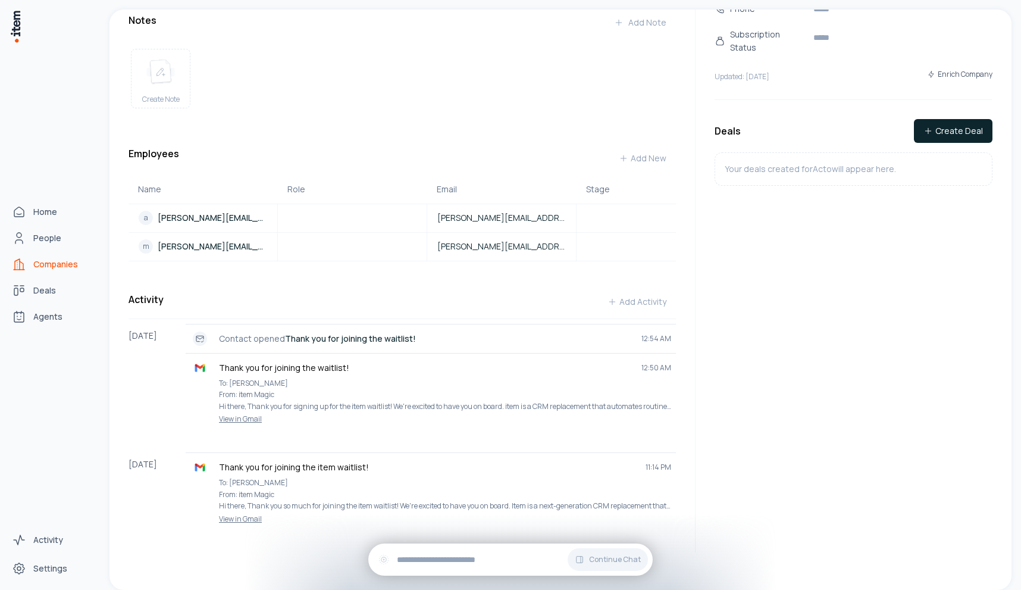
click at [22, 329] on div "Home People Companies Deals Agents" at bounding box center [52, 264] width 105 height 528
click at [24, 321] on icon "Agents" at bounding box center [19, 317] width 14 height 14
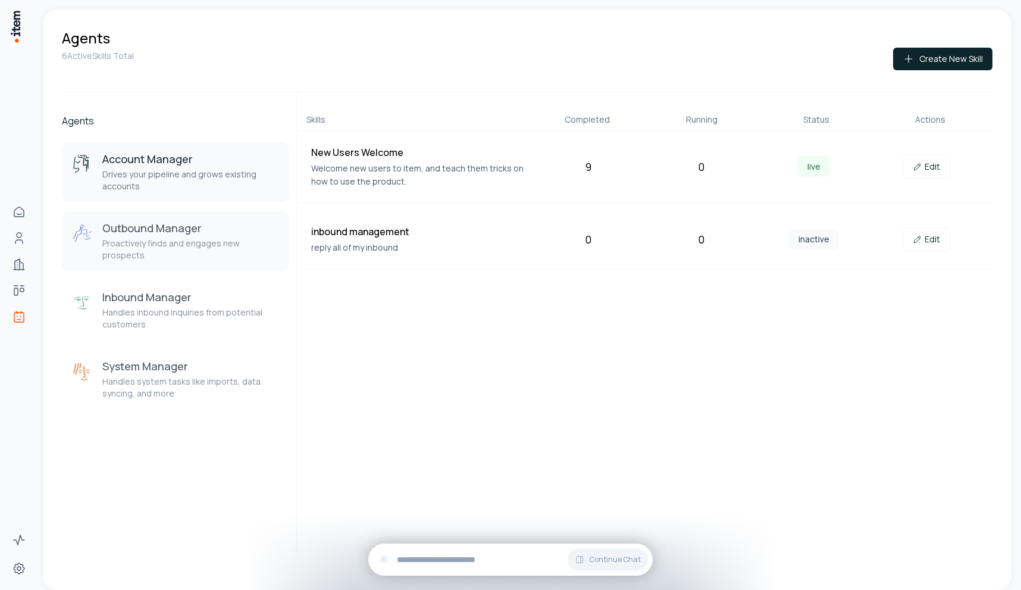
click at [183, 246] on p "Proactively finds and engages new prospects" at bounding box center [190, 249] width 177 height 24
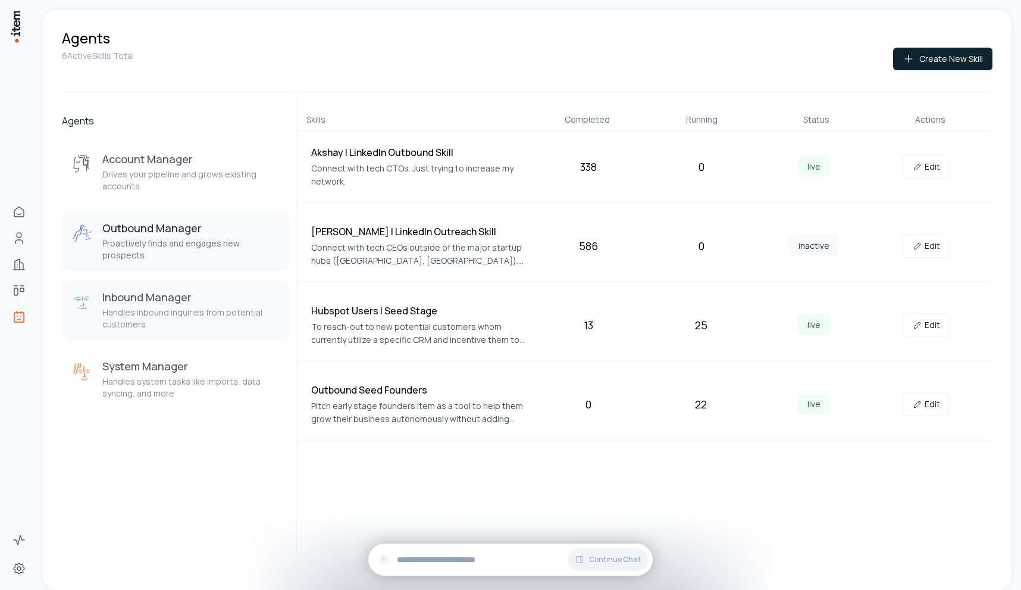
click at [170, 290] on h3 "Inbound Manager" at bounding box center [190, 297] width 177 height 14
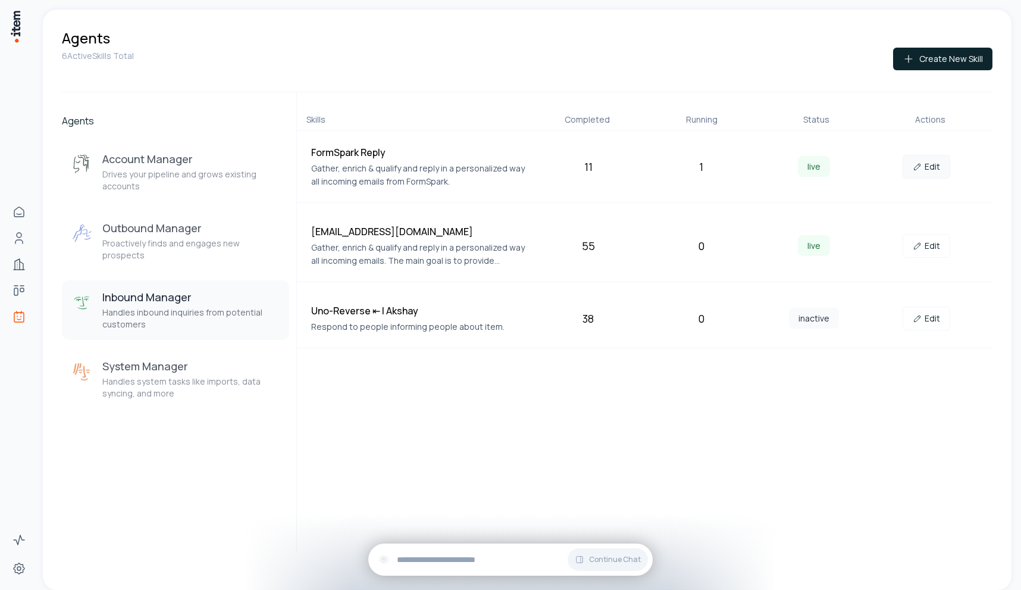
click at [923, 169] on icon at bounding box center [918, 167] width 10 height 10
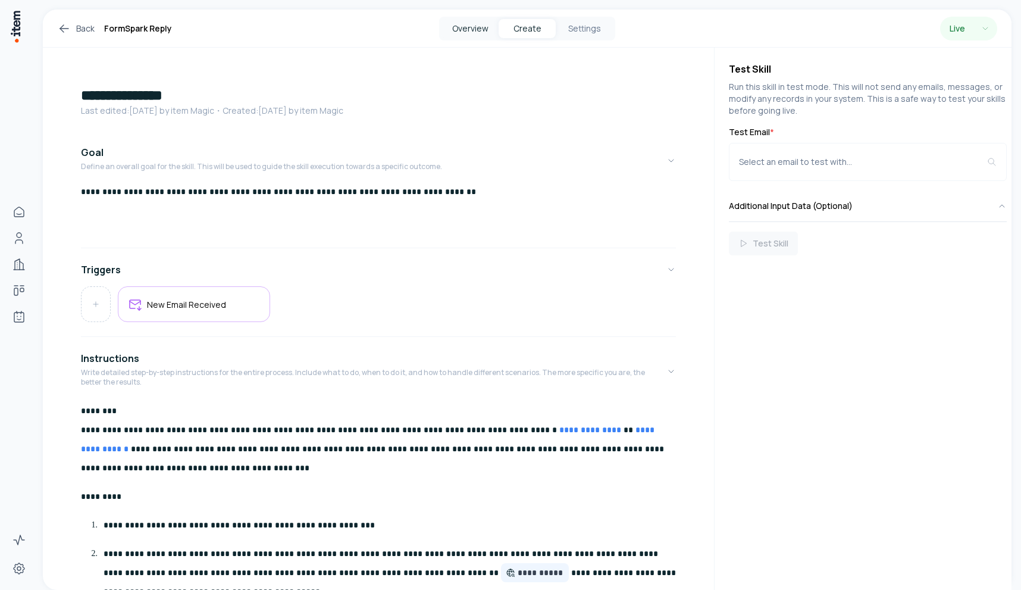
click at [464, 27] on button "Overview" at bounding box center [470, 28] width 57 height 19
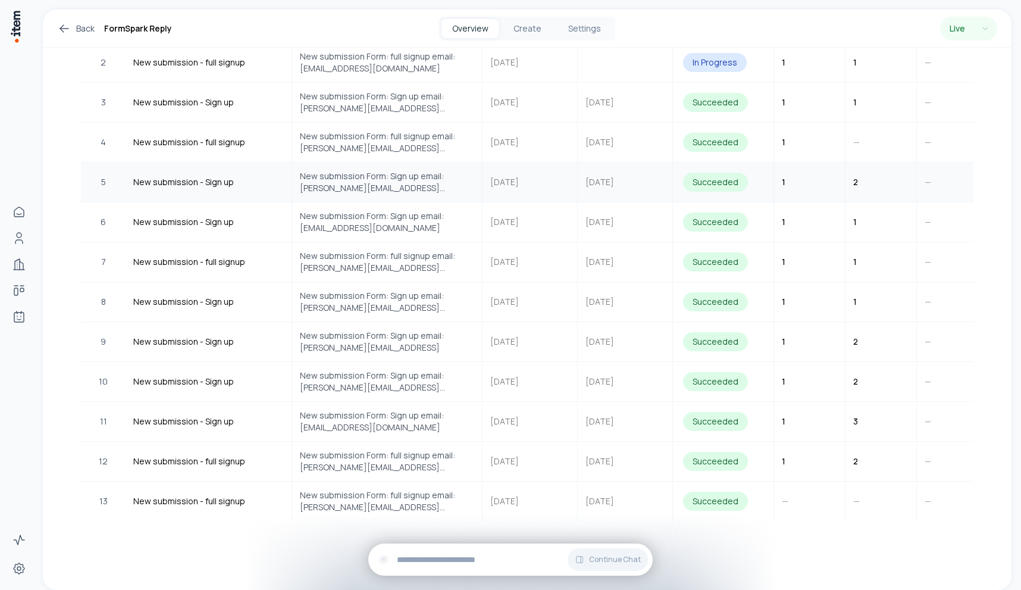
scroll to position [437, 0]
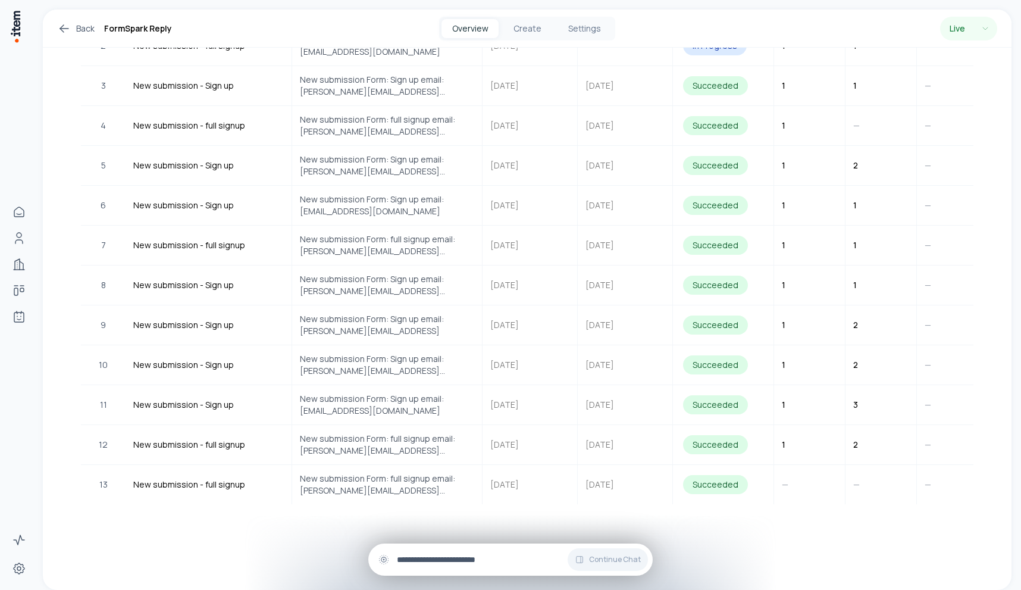
click at [456, 567] on div "Continue Chat" at bounding box center [510, 559] width 285 height 32
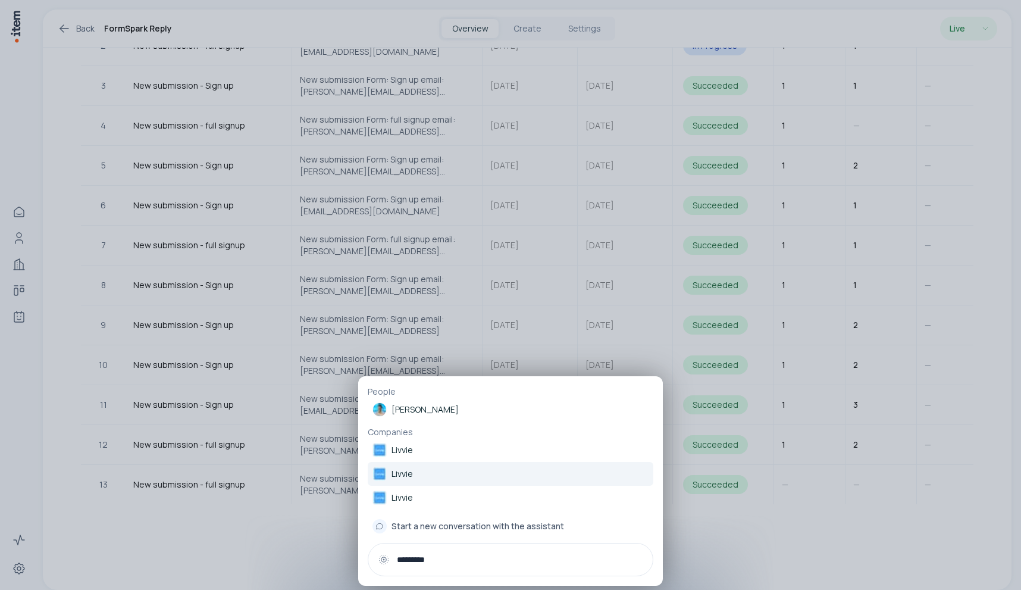
type input "*********"
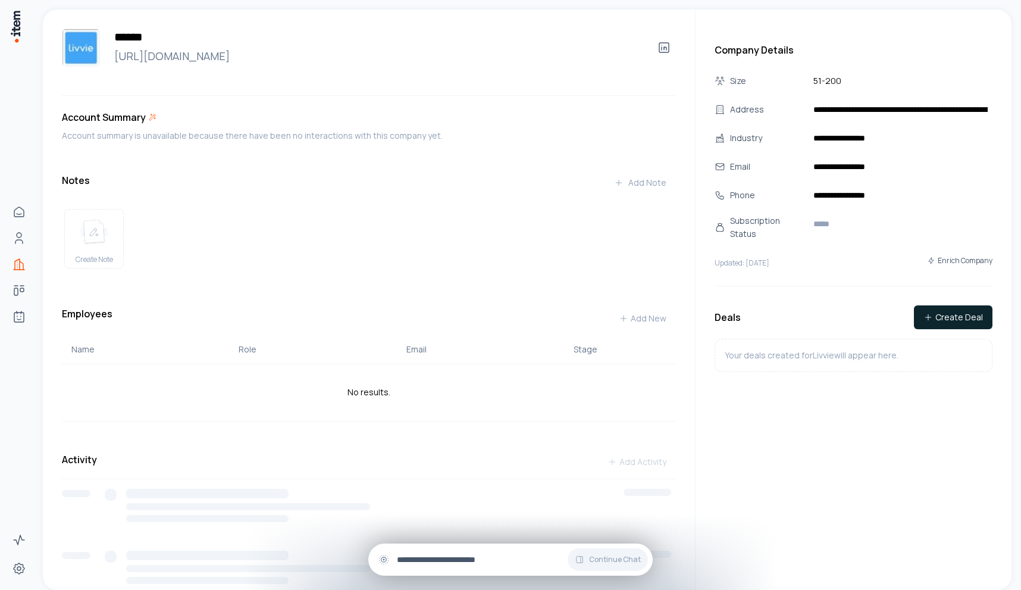
click at [456, 570] on div "Continue Chat" at bounding box center [510, 559] width 285 height 32
click at [422, 546] on div "Continue Chat" at bounding box center [510, 559] width 285 height 32
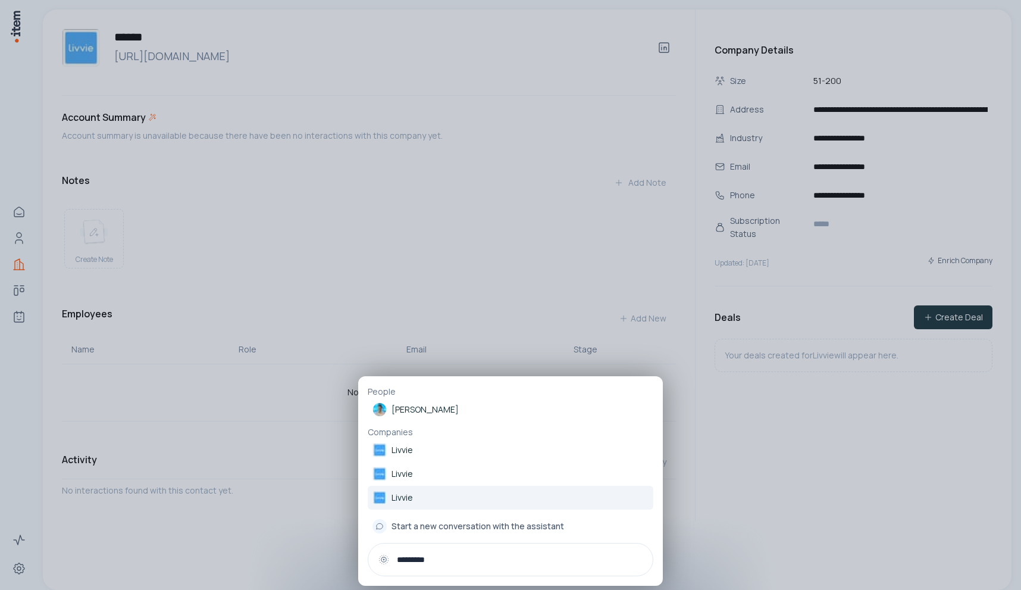
type input "*********"
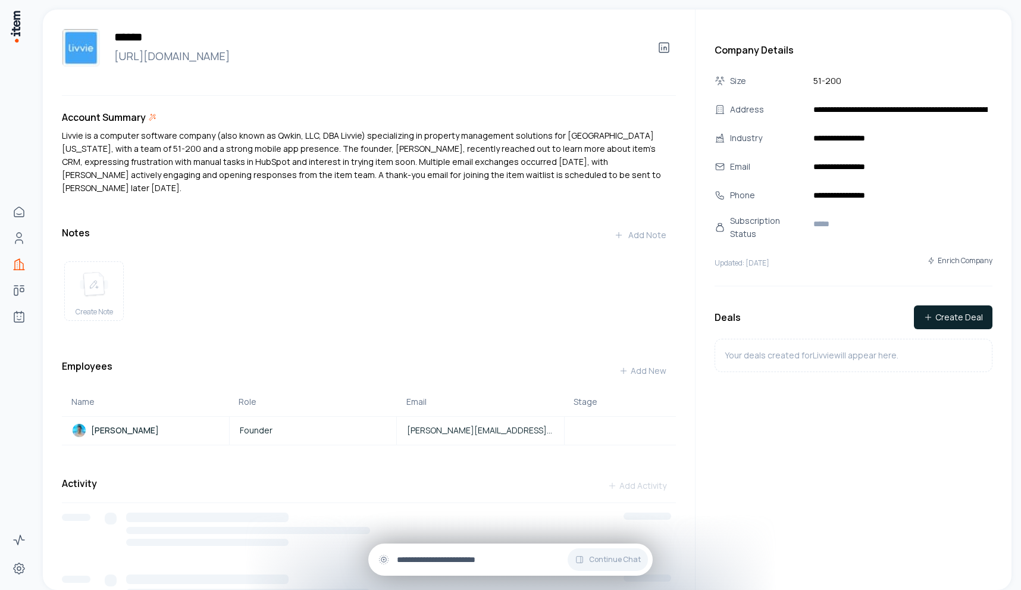
click at [442, 561] on input "text" at bounding box center [520, 559] width 246 height 13
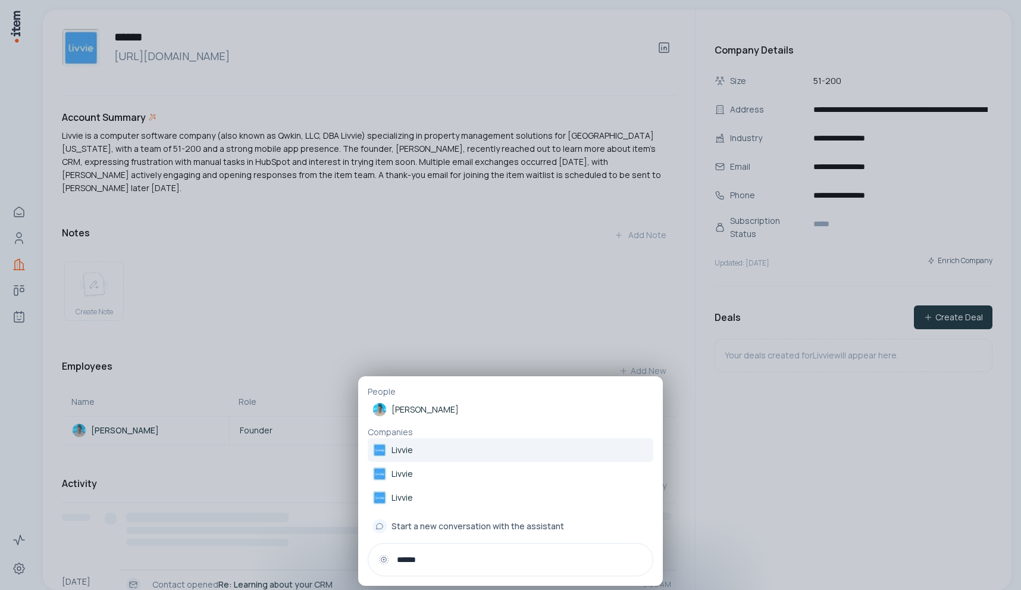
type input "******"
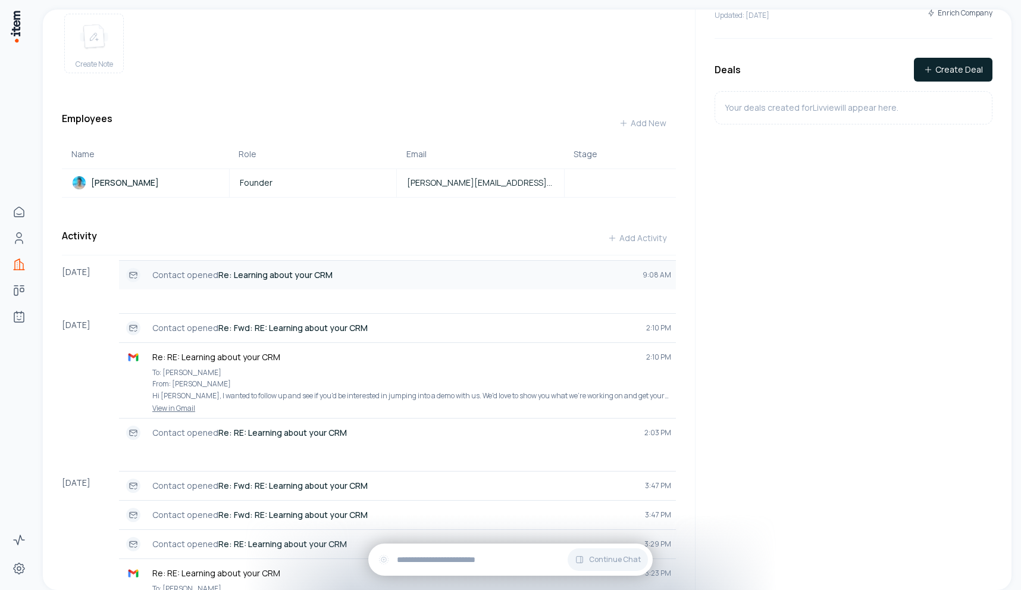
scroll to position [364, 0]
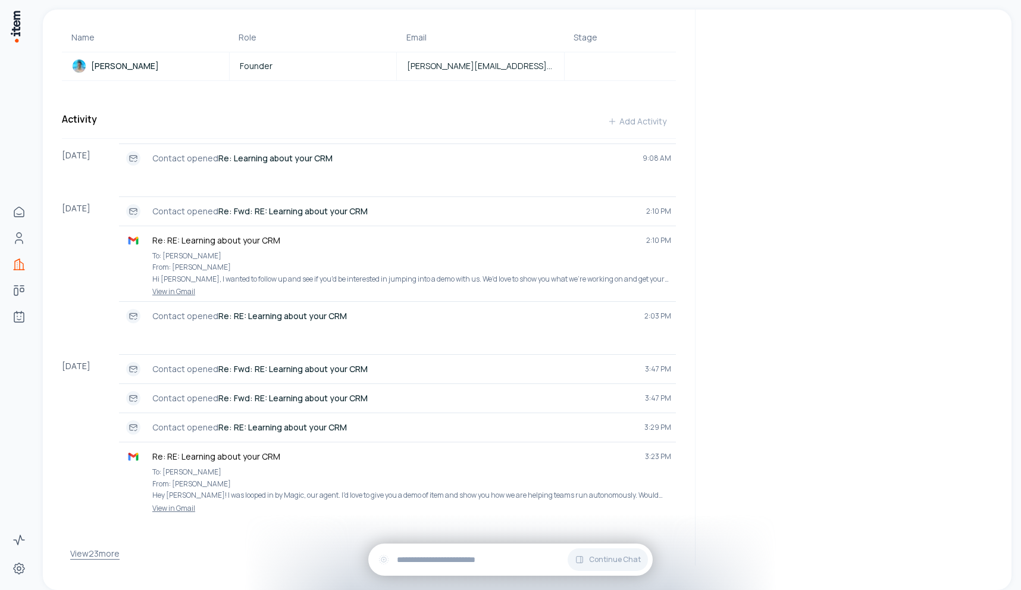
click at [93, 542] on button "View 23 more" at bounding box center [94, 554] width 49 height 24
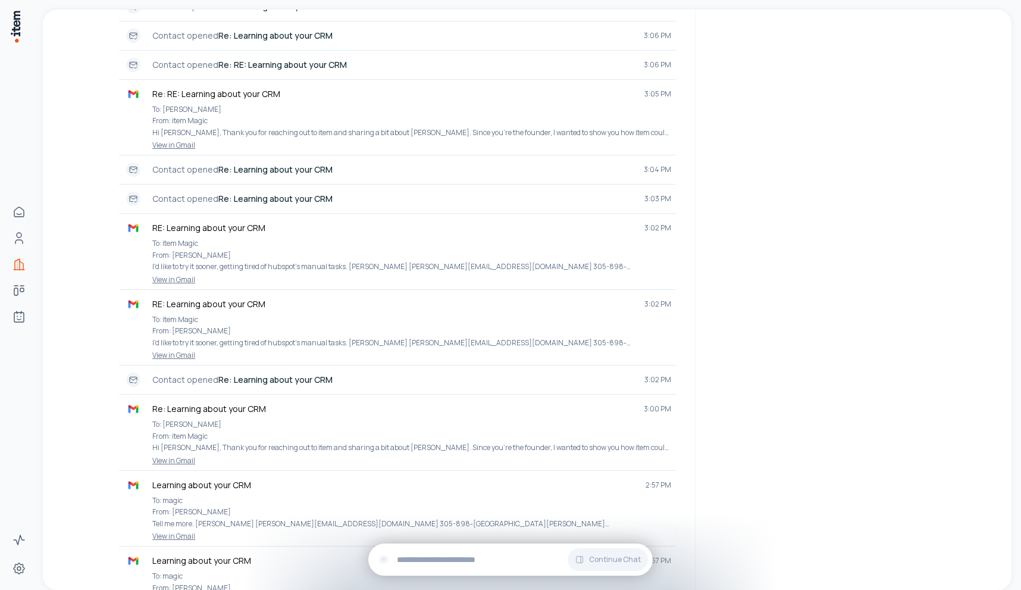
scroll to position [1538, 0]
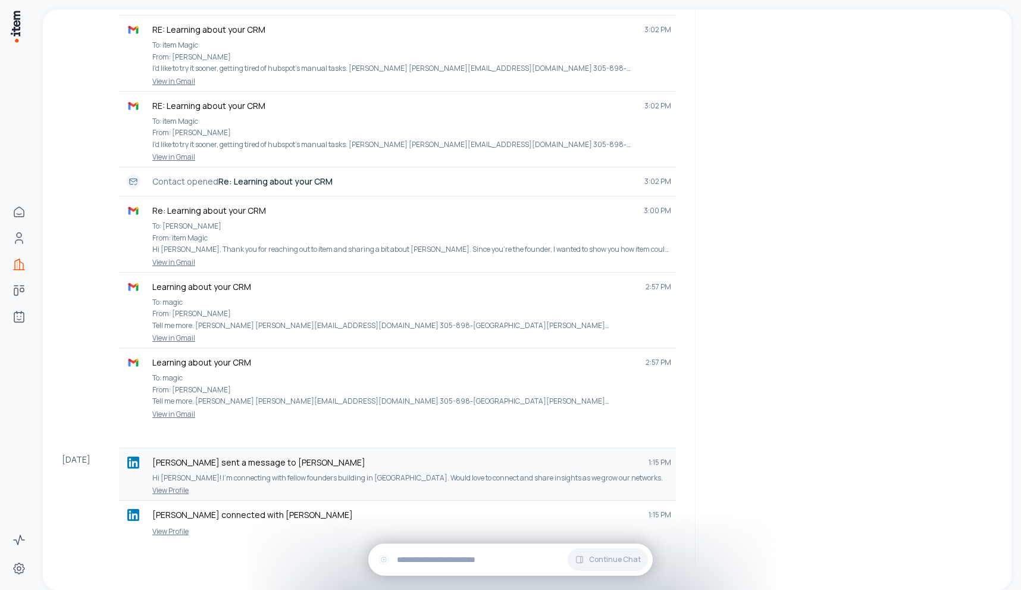
click at [182, 486] on link "View Profile" at bounding box center [398, 491] width 548 height 10
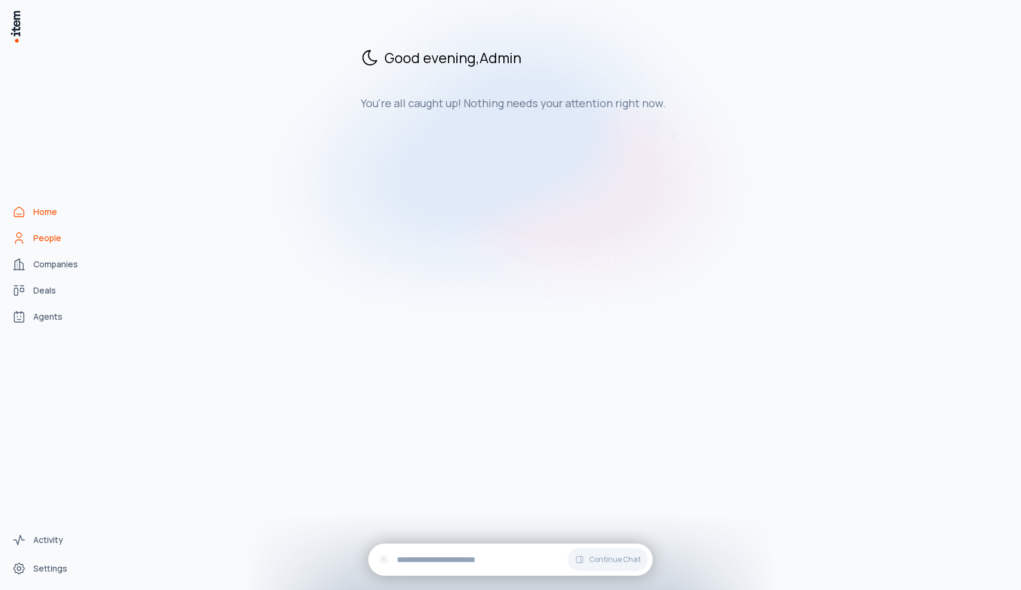
click at [49, 239] on span "People" at bounding box center [47, 238] width 28 height 12
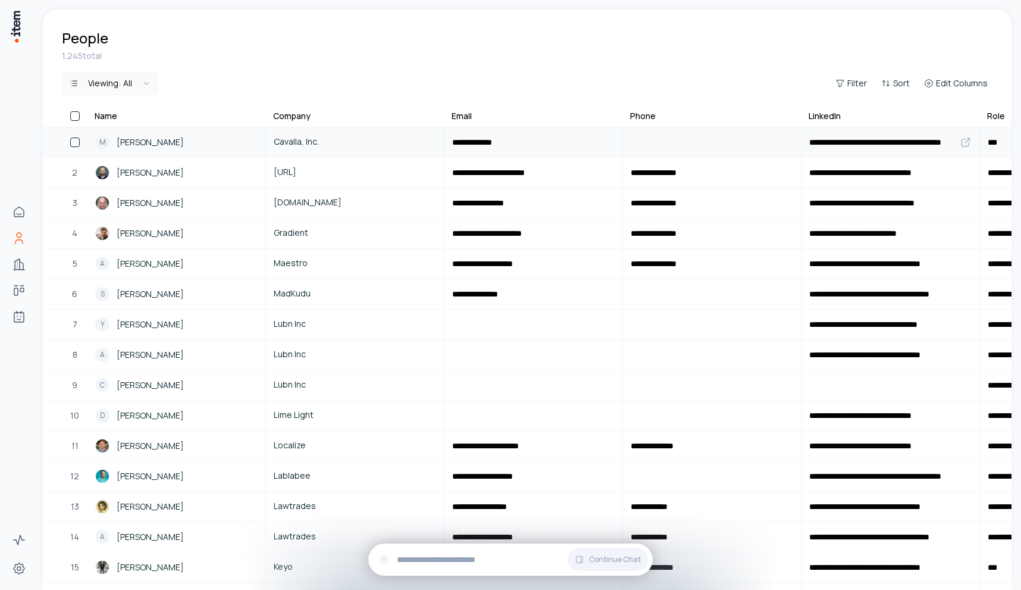
click at [158, 136] on span "[PERSON_NAME]" at bounding box center [150, 142] width 67 height 13
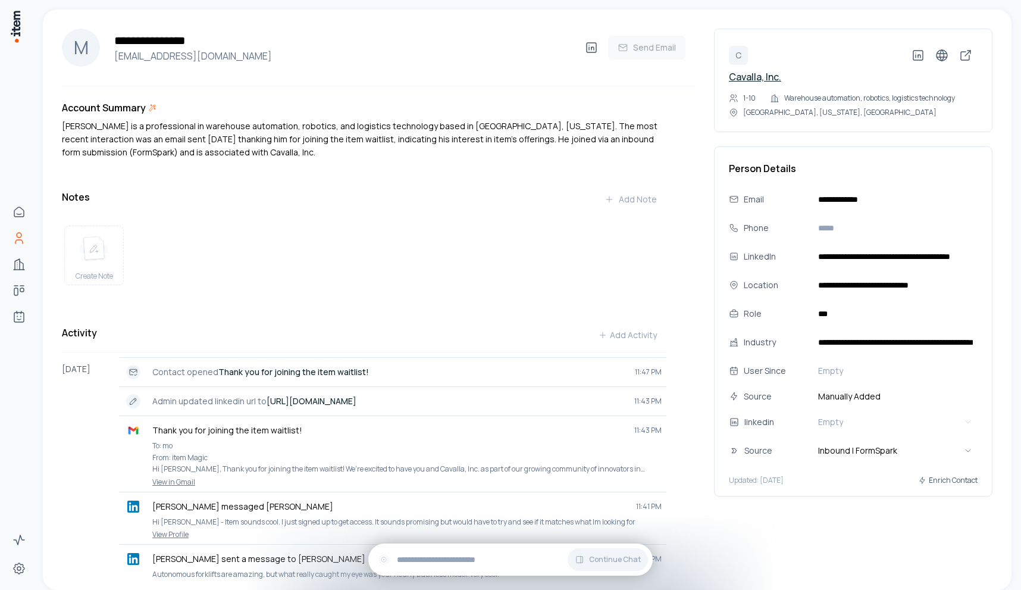
click at [754, 76] on link "Cavalla, Inc." at bounding box center [755, 76] width 52 height 13
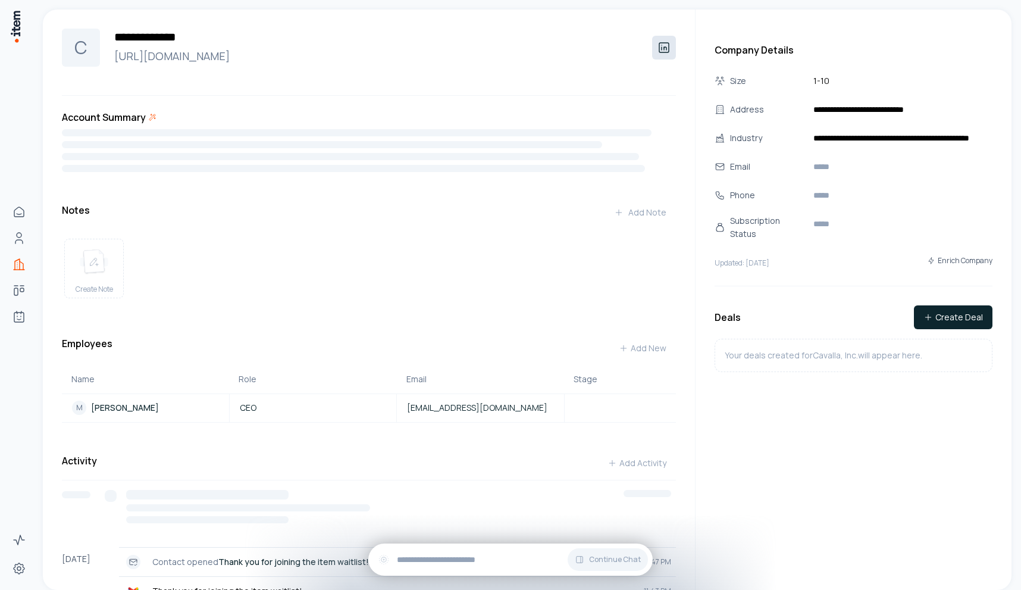
click at [655, 47] on link at bounding box center [664, 48] width 24 height 24
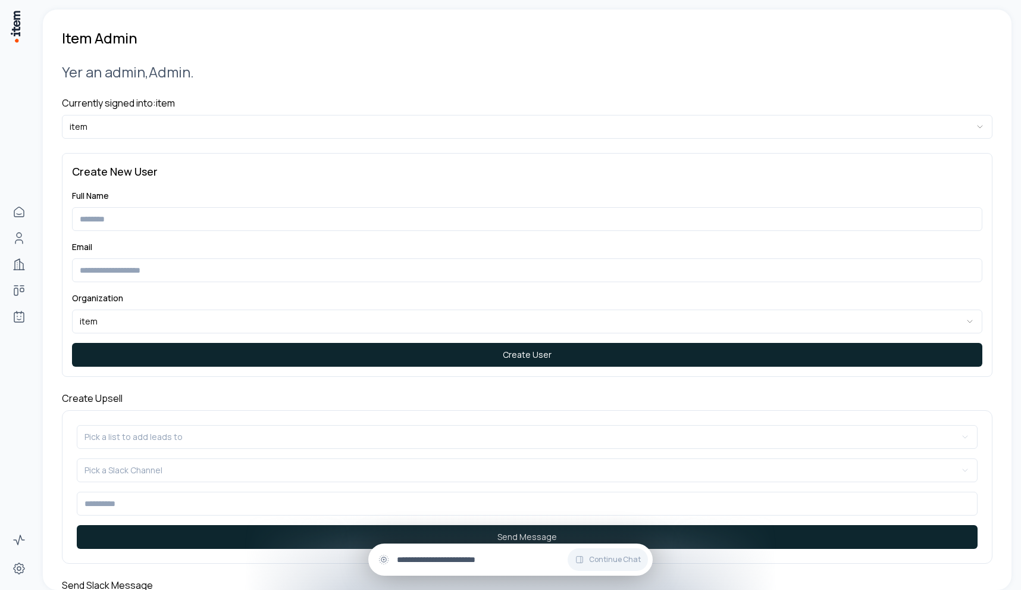
click at [437, 565] on input "text" at bounding box center [520, 559] width 246 height 13
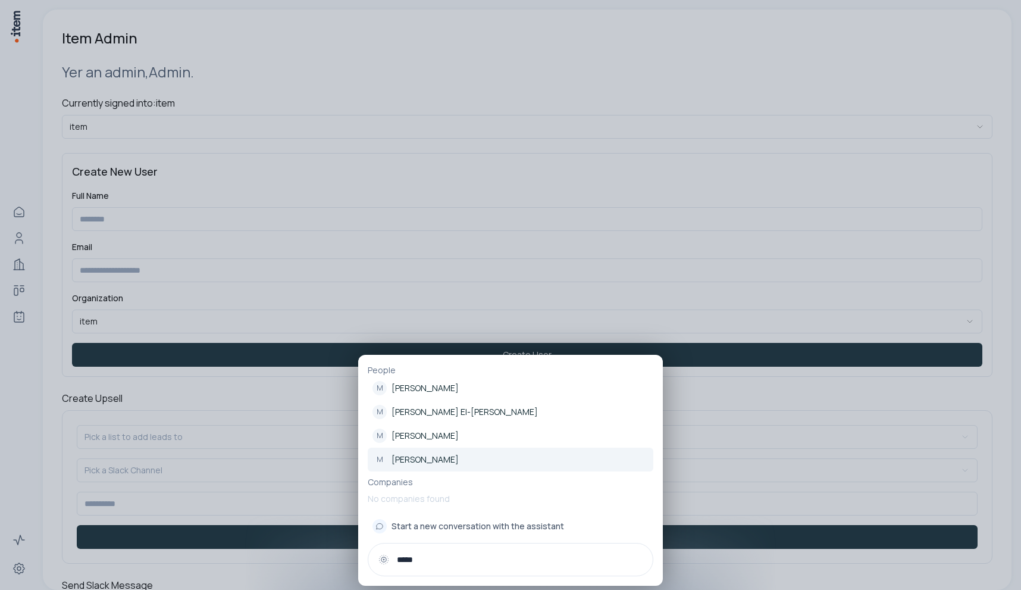
type input "*****"
